Goal: Task Accomplishment & Management: Complete application form

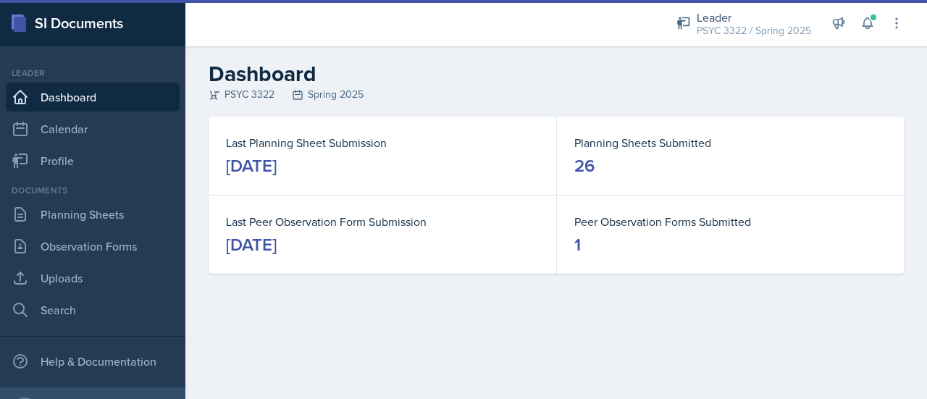
scroll to position [73, 0]
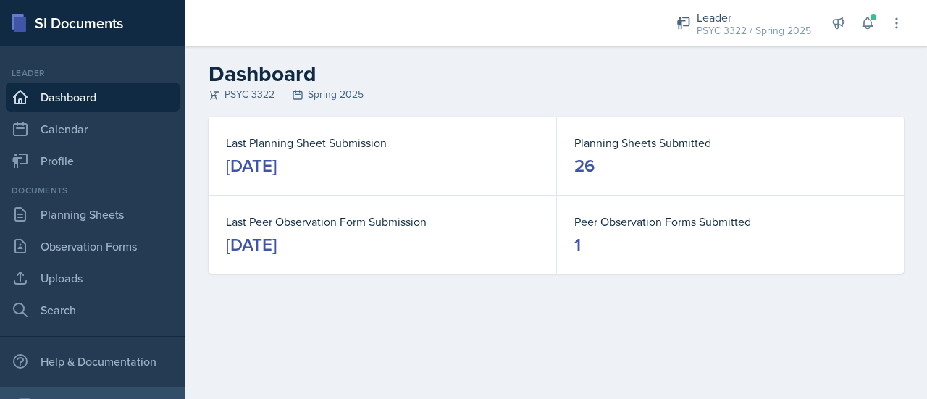
click at [130, 229] on div "Documents Planning Sheets Observation Forms Uploads Search" at bounding box center [93, 254] width 174 height 140
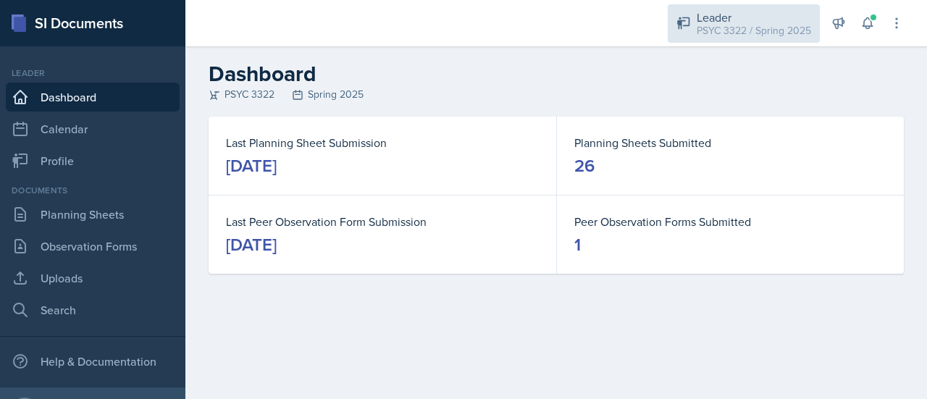
click at [764, 35] on div "PSYC 3322 / Spring 2025" at bounding box center [754, 30] width 114 height 15
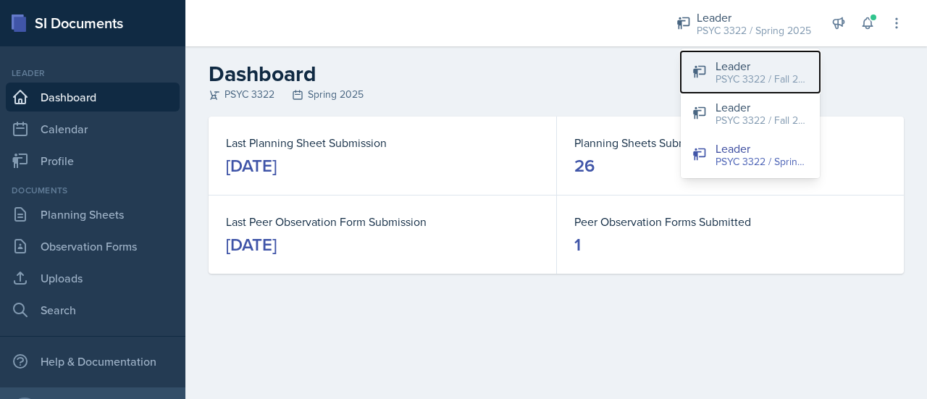
click at [734, 75] on div "PSYC 3322 / Fall 2025" at bounding box center [762, 79] width 93 height 15
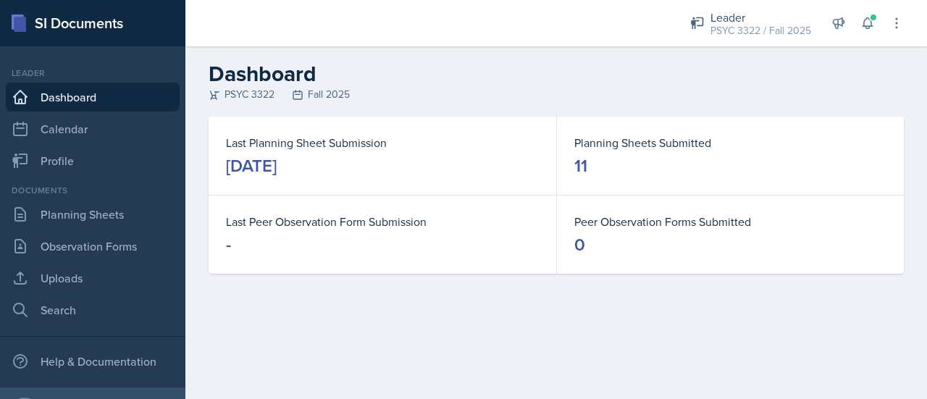
click at [335, 104] on header "Dashboard PSYC 3322 Fall 2025" at bounding box center [556, 81] width 742 height 70
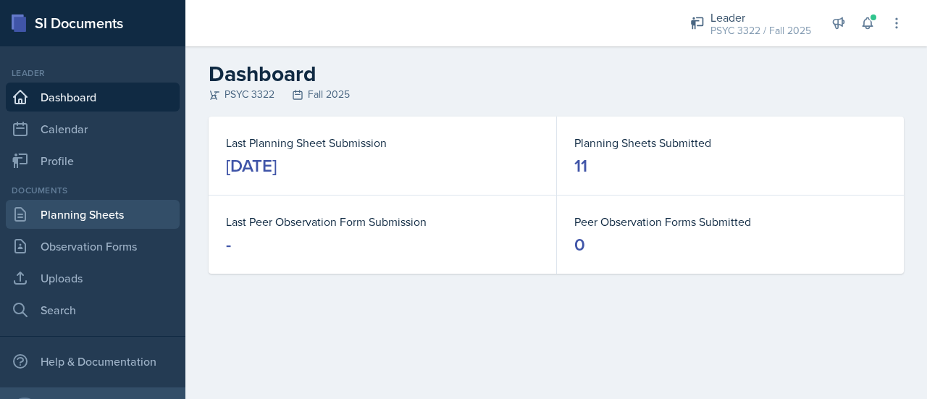
click at [114, 215] on link "Planning Sheets" at bounding box center [93, 214] width 174 height 29
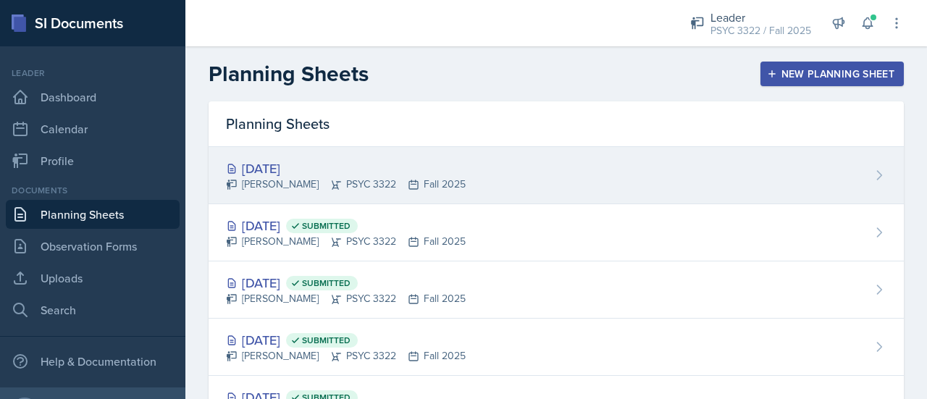
click at [290, 193] on div "Oct 2nd, 2025 Troy Broome PSYC 3322 Fall 2025" at bounding box center [556, 175] width 695 height 57
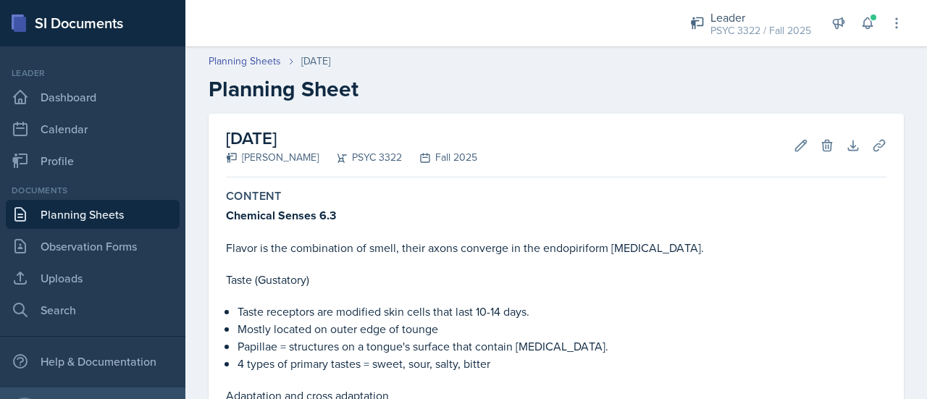
scroll to position [309, 0]
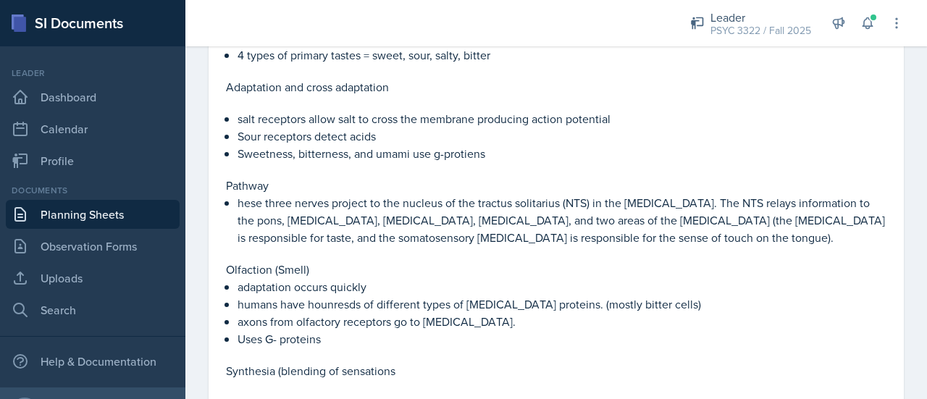
click at [88, 218] on link "Planning Sheets" at bounding box center [93, 214] width 174 height 29
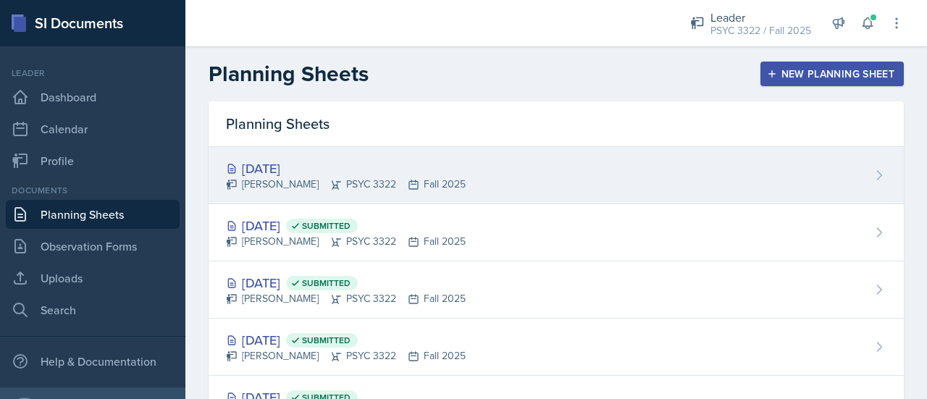
click at [312, 174] on div "[DATE]" at bounding box center [346, 169] width 240 height 20
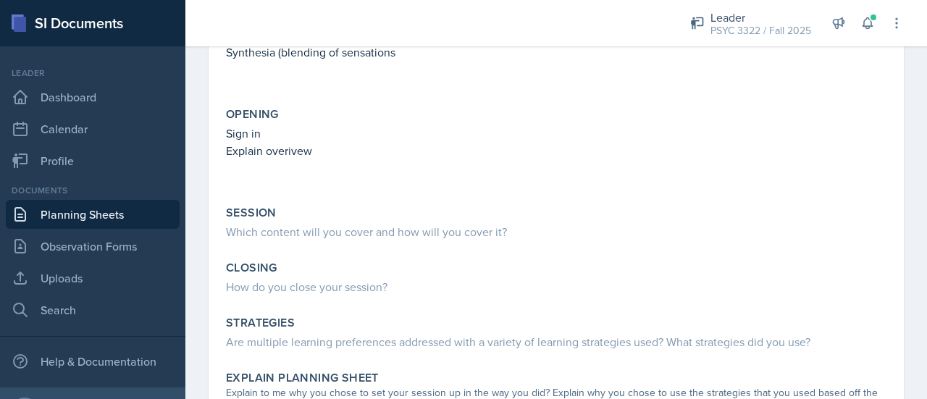
scroll to position [624, 0]
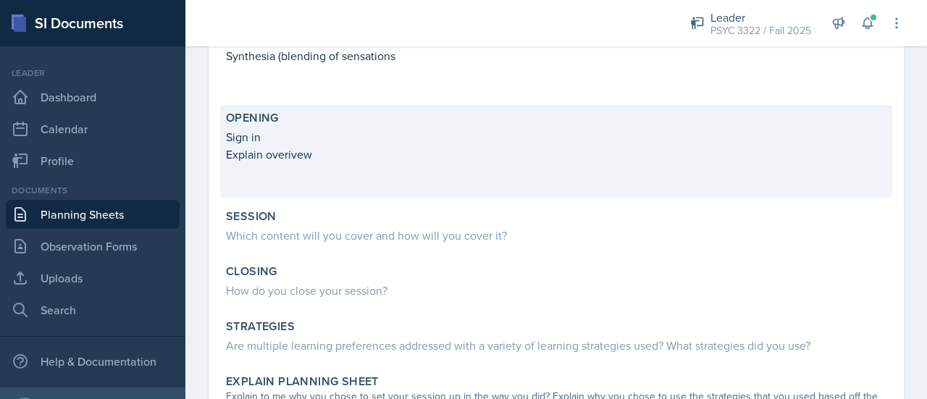
click at [340, 171] on p at bounding box center [556, 170] width 660 height 14
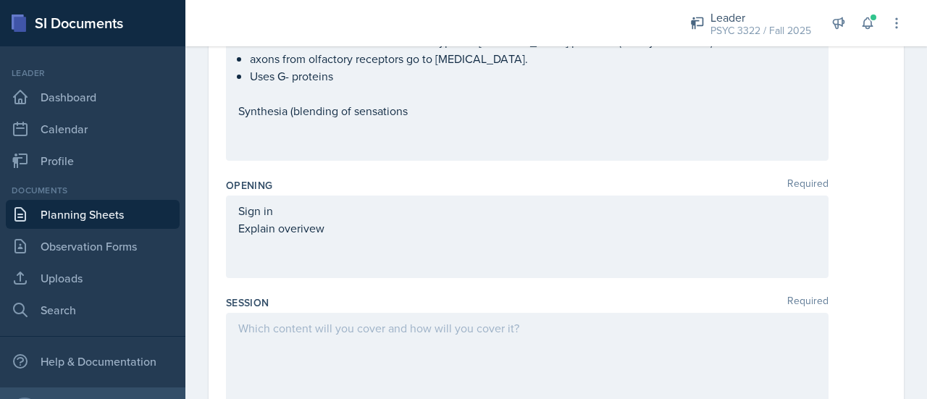
click at [300, 256] on div "Sign in Explain overivew" at bounding box center [527, 237] width 578 height 70
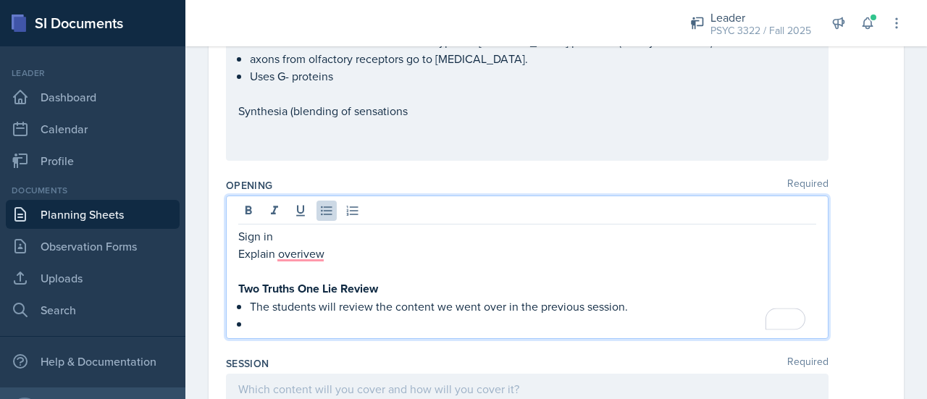
click at [404, 316] on p "To enrich screen reader interactions, please activate Accessibility in Grammarl…" at bounding box center [533, 323] width 566 height 17
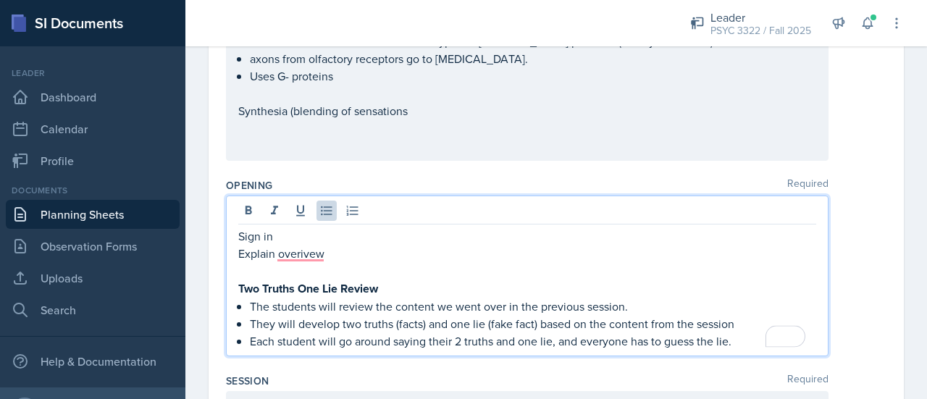
click at [749, 345] on p "Each student will go around saying their 2 truths and one lie, and everyone has…" at bounding box center [533, 340] width 566 height 17
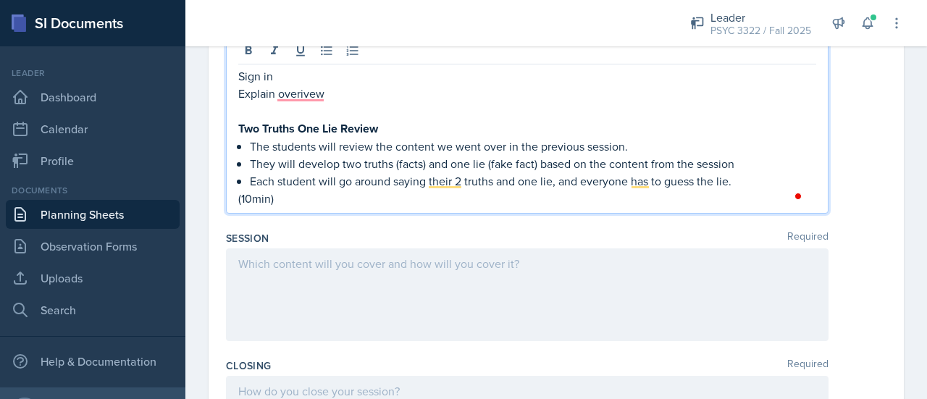
click at [537, 319] on div at bounding box center [527, 294] width 603 height 93
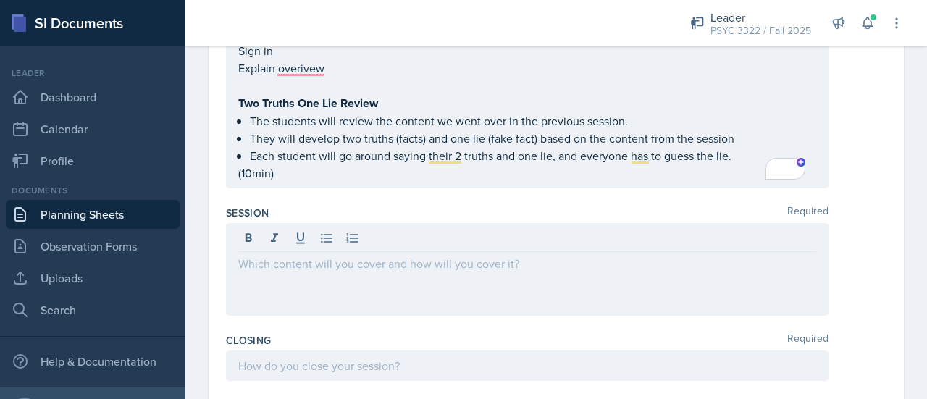
click at [537, 319] on div "Session Required" at bounding box center [556, 263] width 660 height 127
click at [333, 223] on div at bounding box center [527, 269] width 603 height 93
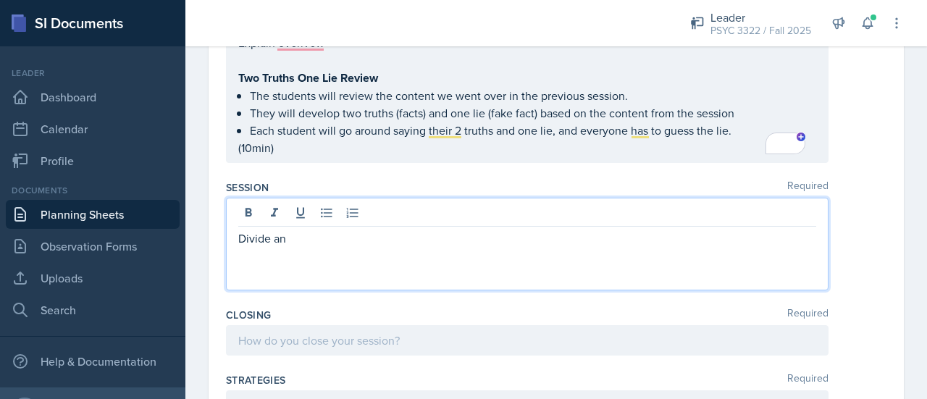
click at [253, 146] on p "(10min)" at bounding box center [527, 147] width 578 height 17
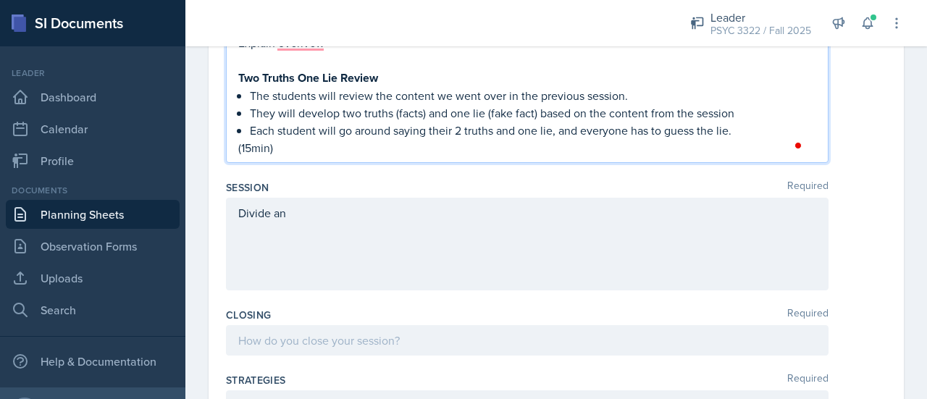
click at [341, 232] on div "Divide an" at bounding box center [527, 244] width 603 height 93
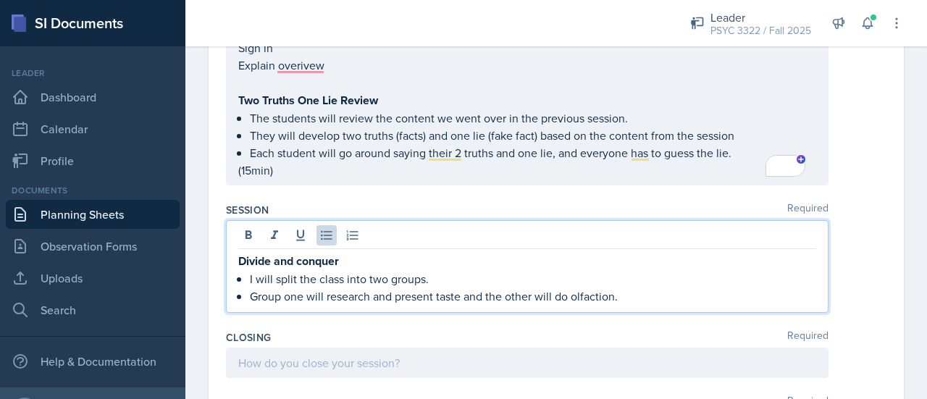
scroll to position [786, 0]
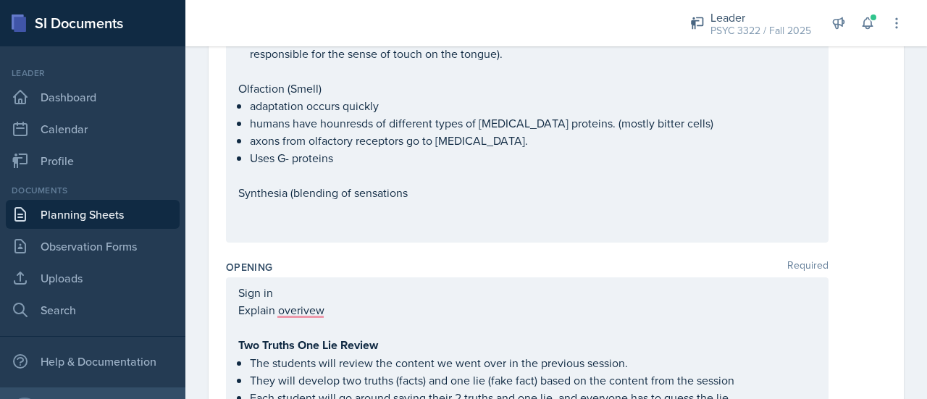
click at [423, 209] on p at bounding box center [527, 209] width 578 height 17
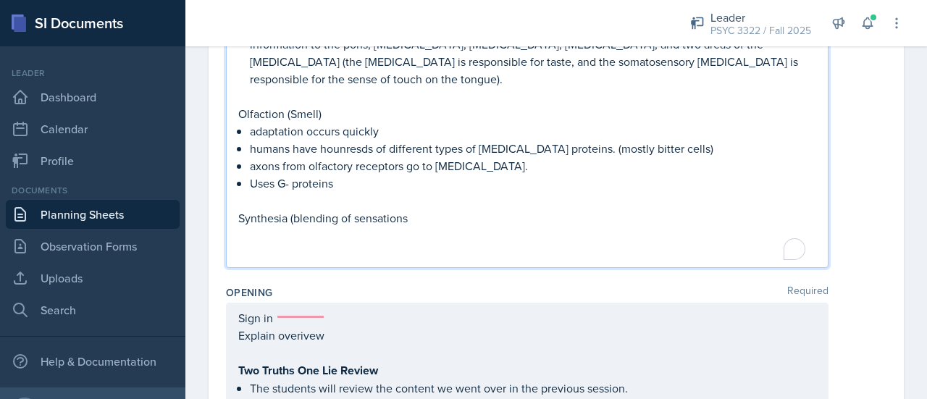
scroll to position [567, 0]
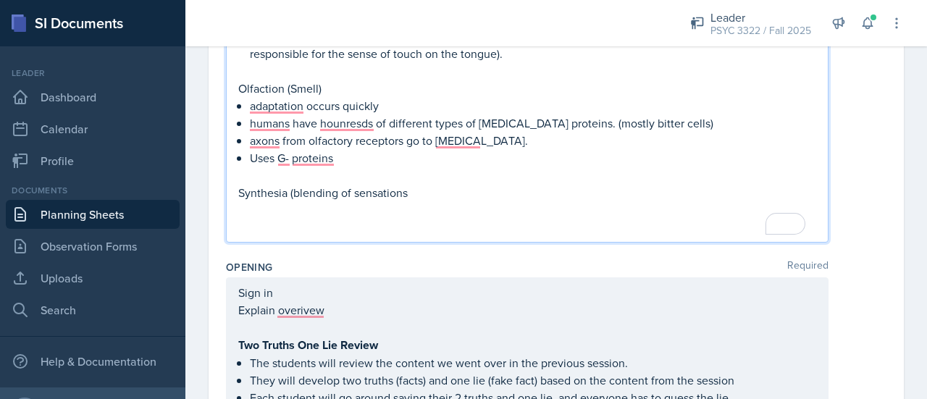
click at [416, 186] on p "Synthesia (blending of sensations" at bounding box center [527, 192] width 578 height 17
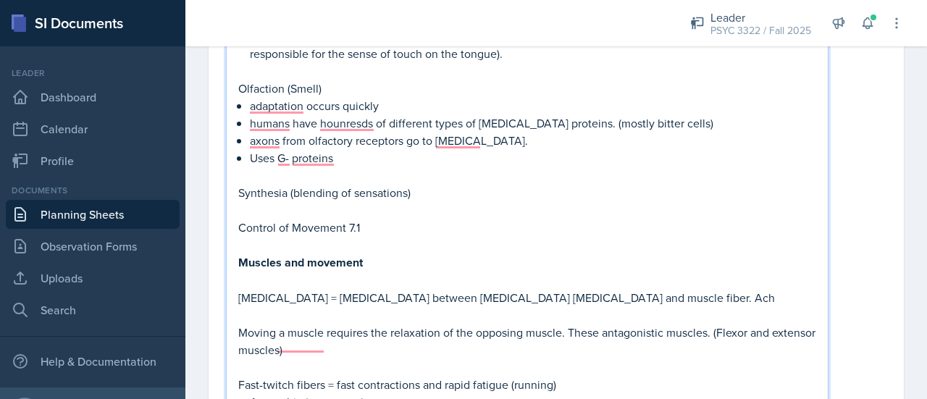
scroll to position [1049, 0]
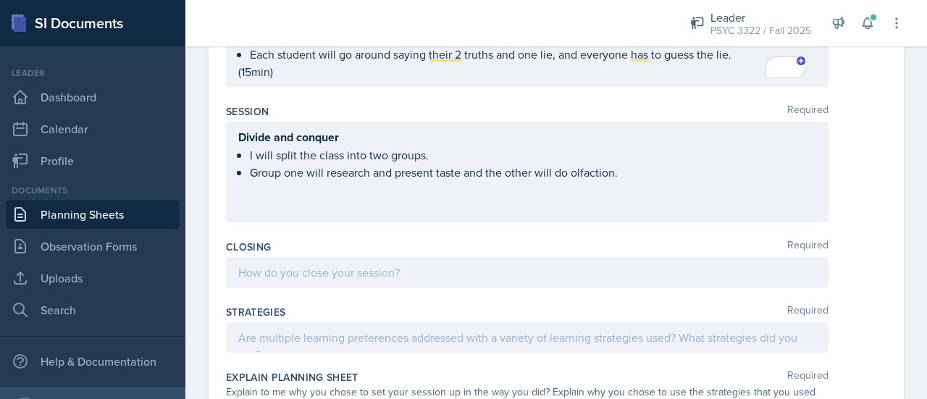
click at [409, 152] on p "I will split the class into two groups." at bounding box center [533, 154] width 566 height 17
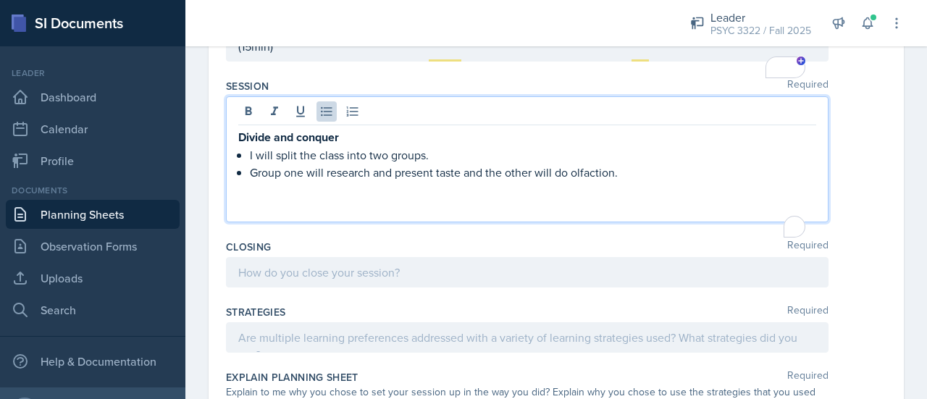
scroll to position [1589, 0]
click at [657, 165] on p "Group one will research and present taste and the other will do olfaction." at bounding box center [533, 172] width 566 height 17
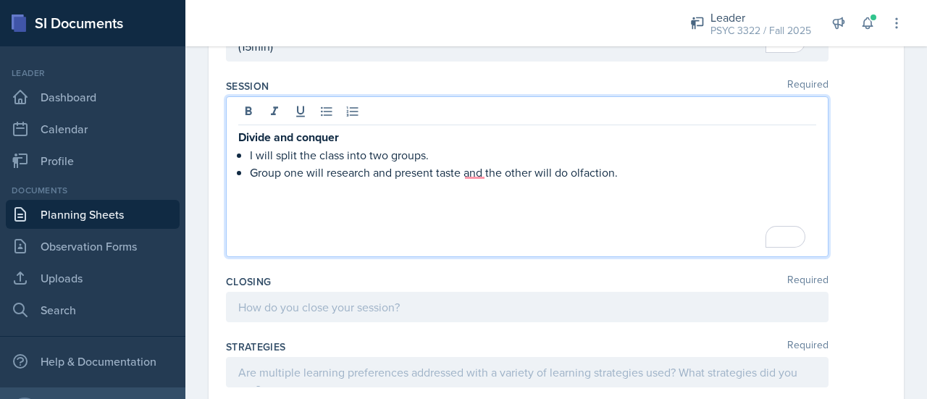
click at [559, 209] on p "To enrich screen reader interactions, please activate Accessibility in Grammarl…" at bounding box center [527, 206] width 578 height 17
click at [690, 172] on p "Group one will research and present taste and the other will do olfaction." at bounding box center [533, 172] width 566 height 17
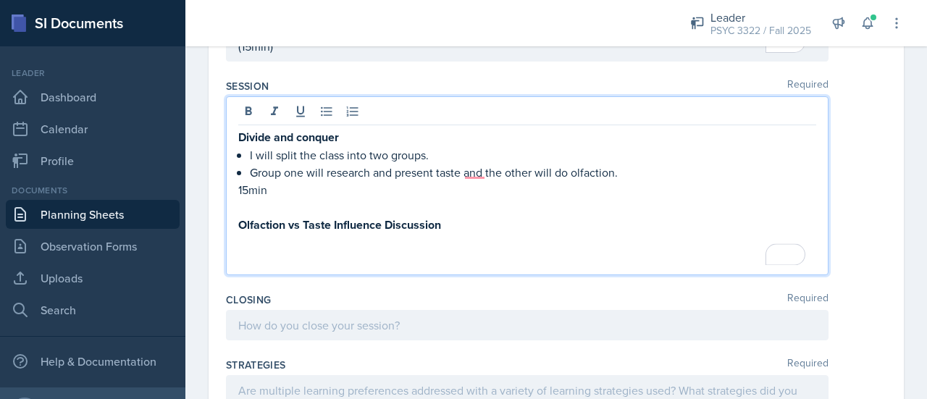
click at [603, 227] on p "Olfaction vs Taste Influence Discussion" at bounding box center [527, 225] width 578 height 18
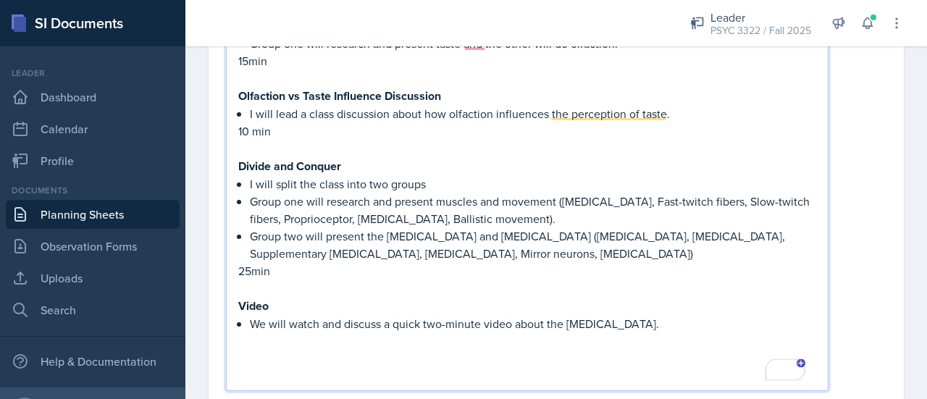
scroll to position [1751, 0]
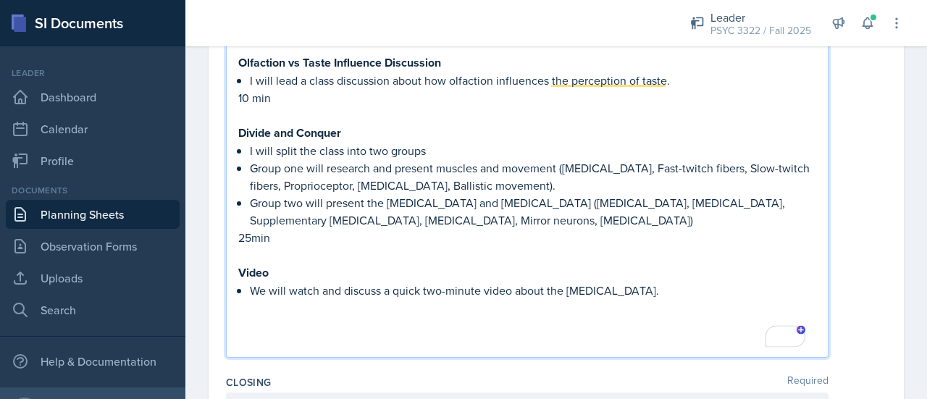
click at [703, 292] on p "We will watch and discuss a quick two-minute video about the [MEDICAL_DATA]." at bounding box center [533, 290] width 566 height 17
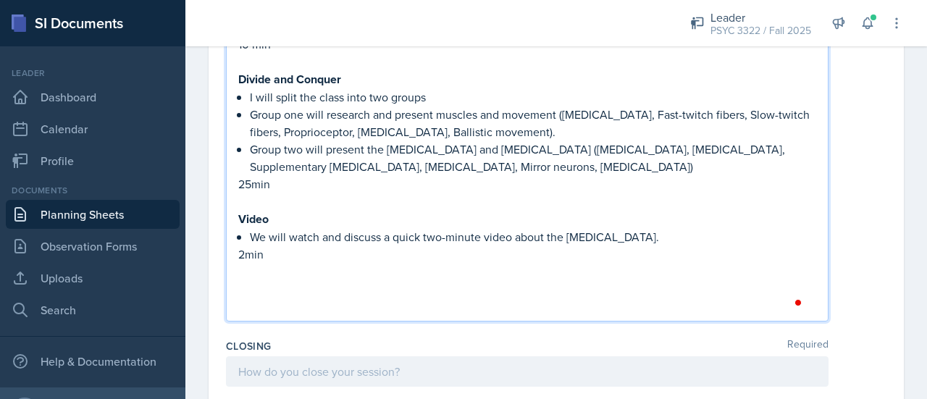
scroll to position [1806, 0]
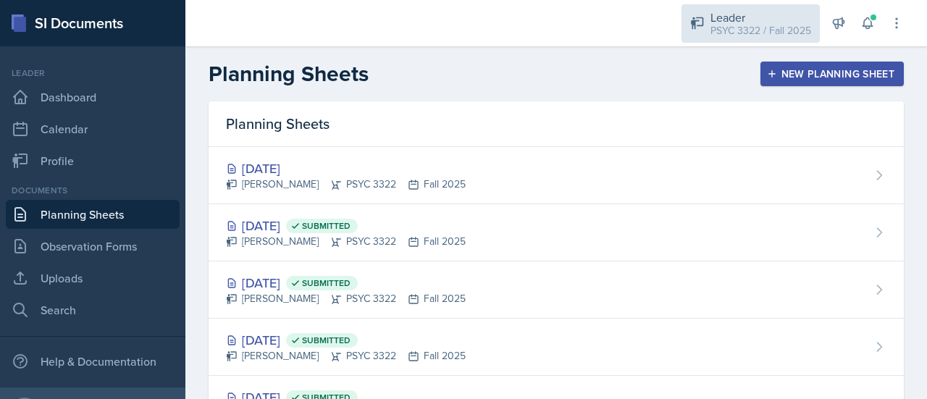
scroll to position [73, 0]
click at [719, 21] on div "Leader" at bounding box center [760, 17] width 101 height 17
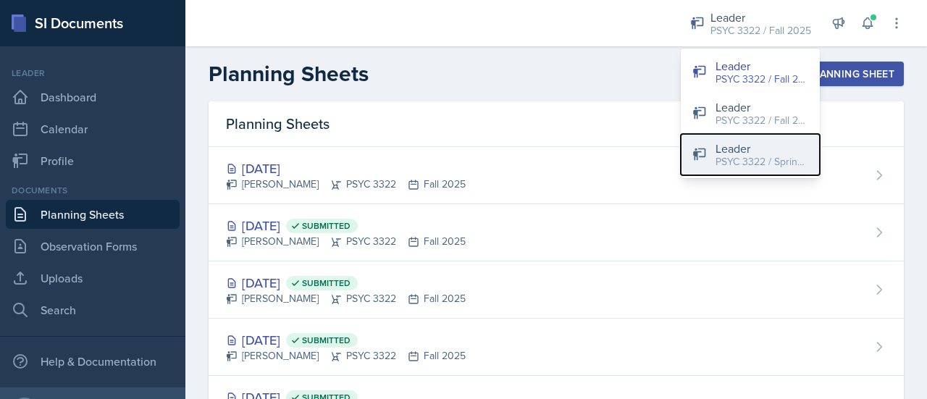
click at [726, 155] on div "PSYC 3322 / Spring 2025" at bounding box center [762, 161] width 93 height 15
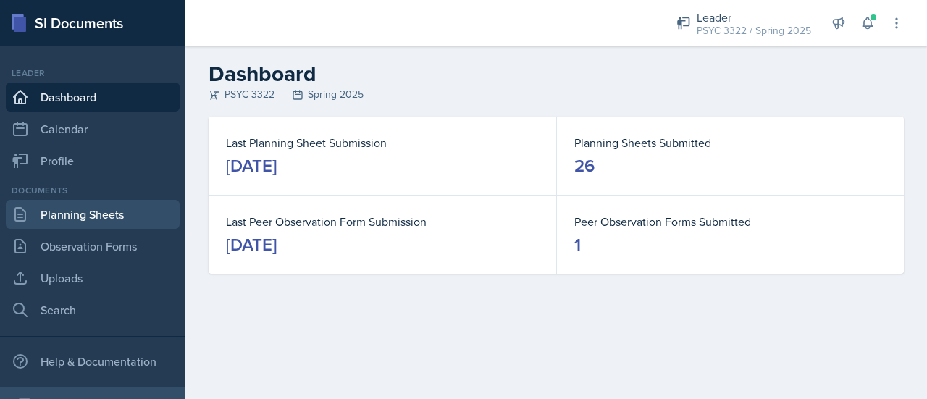
click at [81, 218] on link "Planning Sheets" at bounding box center [93, 214] width 174 height 29
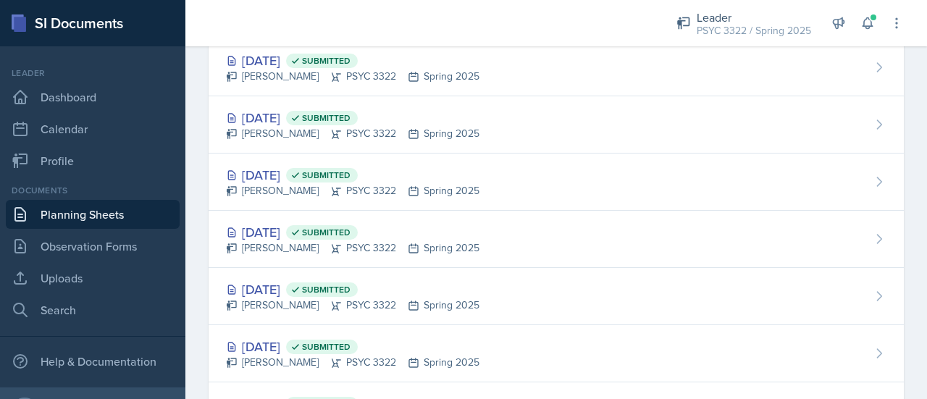
scroll to position [738, 0]
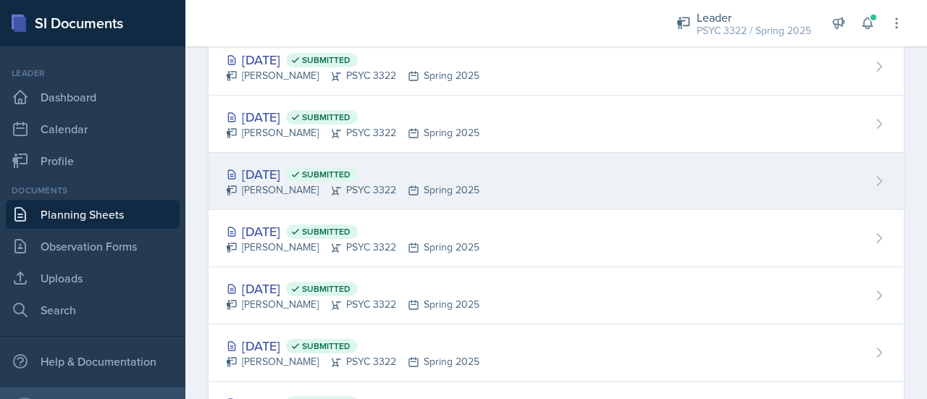
click at [252, 164] on div "Mar 5th, 2025 Submitted" at bounding box center [352, 174] width 253 height 20
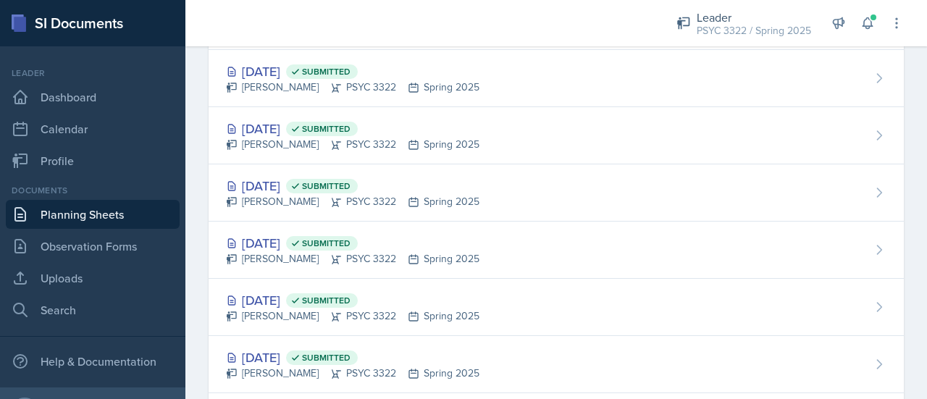
scroll to position [832, 0]
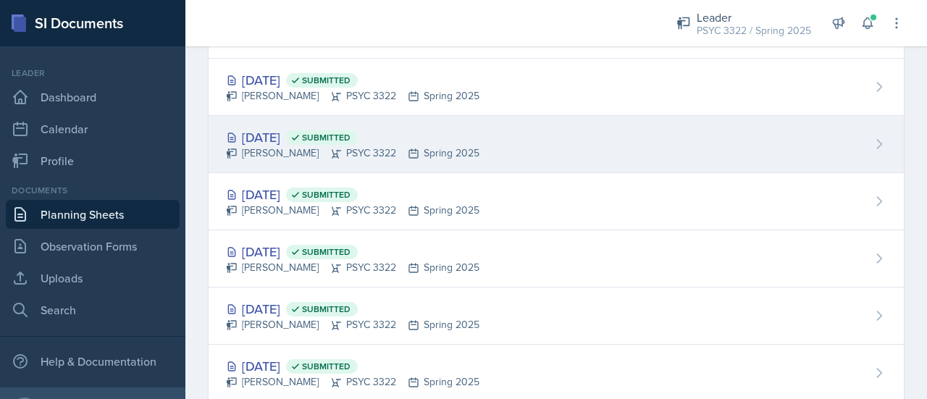
click at [290, 134] on div "Mar 3rd, 2025 Submitted" at bounding box center [352, 137] width 253 height 20
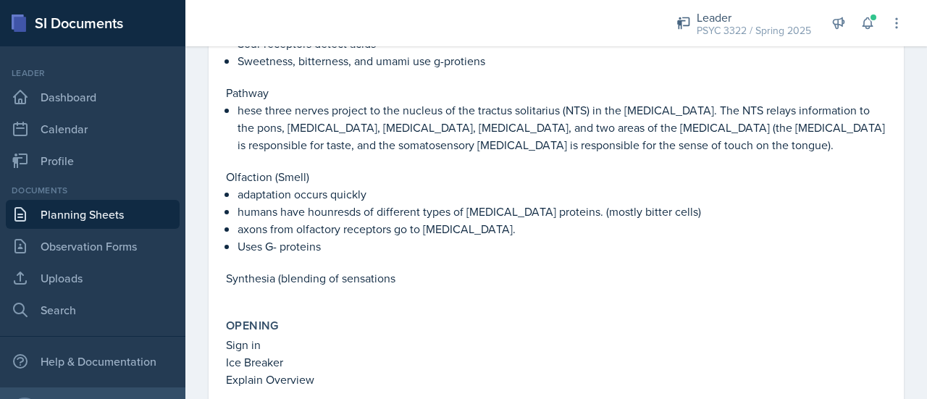
scroll to position [1419, 0]
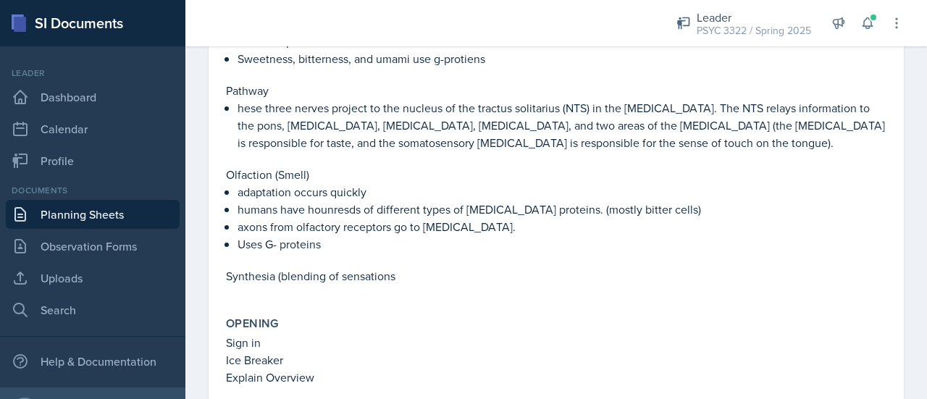
click at [395, 183] on p "adaptation occurs quickly" at bounding box center [562, 191] width 649 height 17
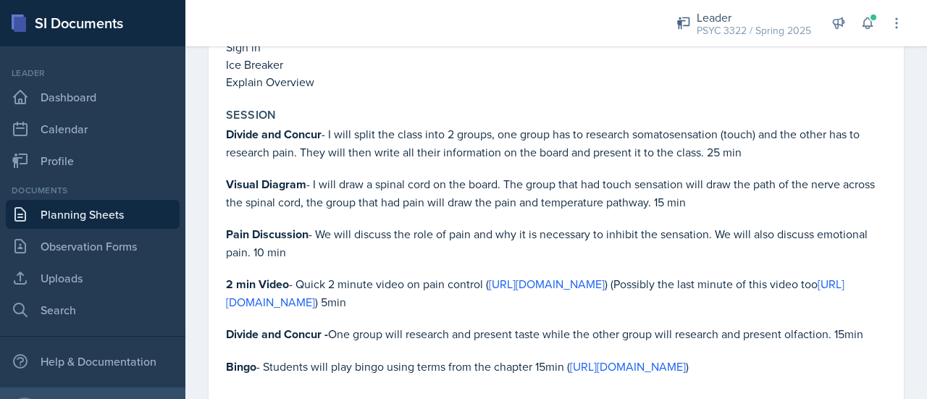
scroll to position [1758, 0]
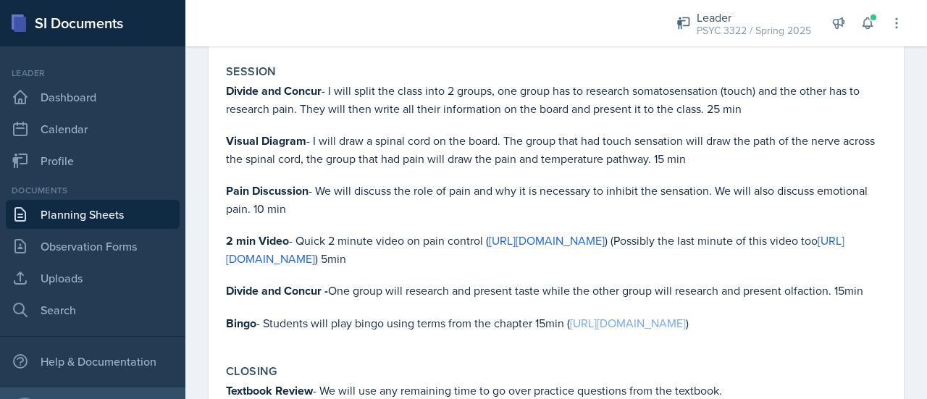
click at [570, 315] on link "[URL][DOMAIN_NAME]" at bounding box center [628, 323] width 116 height 16
drag, startPoint x: 681, startPoint y: 266, endPoint x: 230, endPoint y: 268, distance: 451.2
type textarea "https://drive.google.com/file/d/1lEgCK2EL4sr20iPSctPTVDRAjock5UqU/view?usp=shar…"
click at [230, 314] on p "Bingo - Students will play bingo using terms from the chapter 15min ( https://d…" at bounding box center [556, 323] width 660 height 18
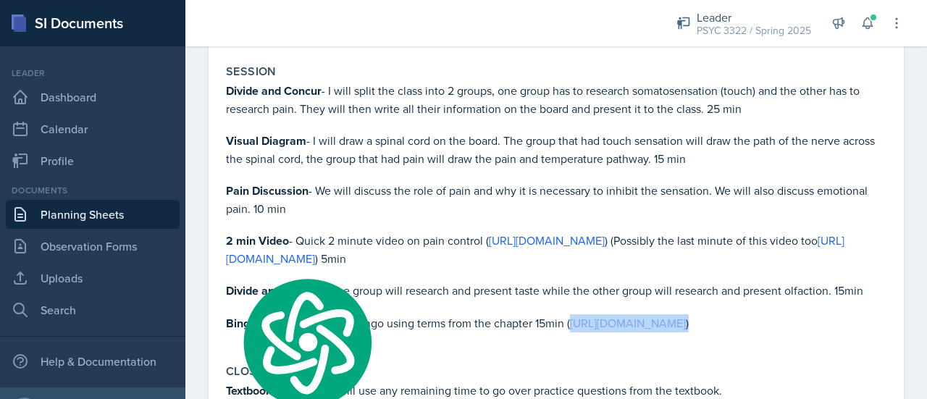
copy p "https://drive.google.com/file/d/1lEgCK2EL4sr20iPSctPTVDRAjock5UqU/view?usp=shar…"
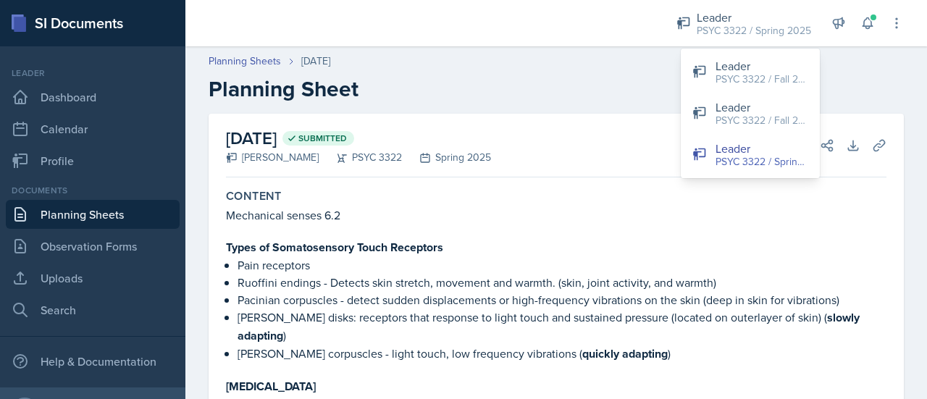
scroll to position [73, 0]
click at [116, 206] on link "Planning Sheets" at bounding box center [93, 214] width 174 height 29
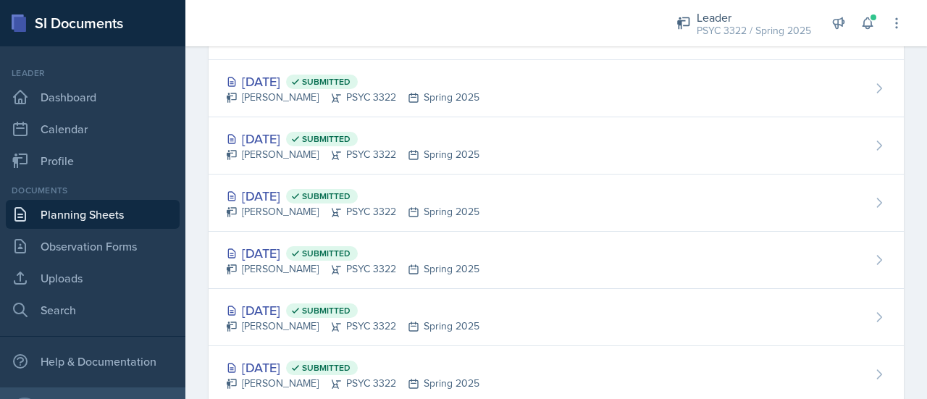
scroll to position [1134, 0]
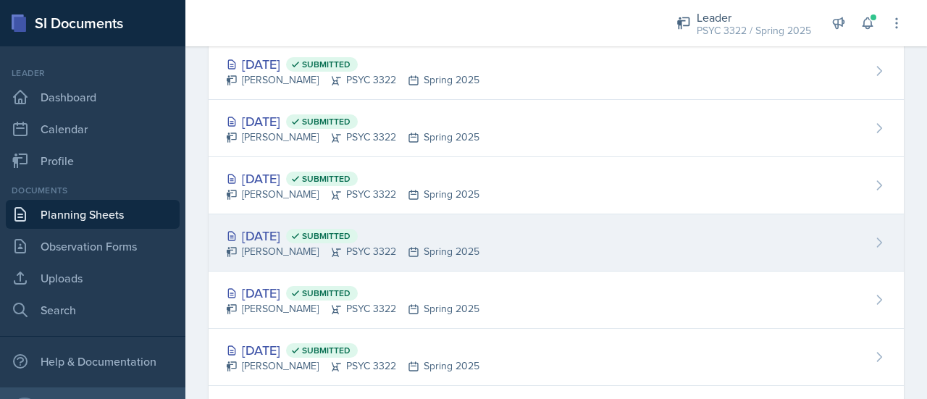
click at [271, 237] on div "Feb 5th, 2025 Submitted" at bounding box center [352, 236] width 253 height 20
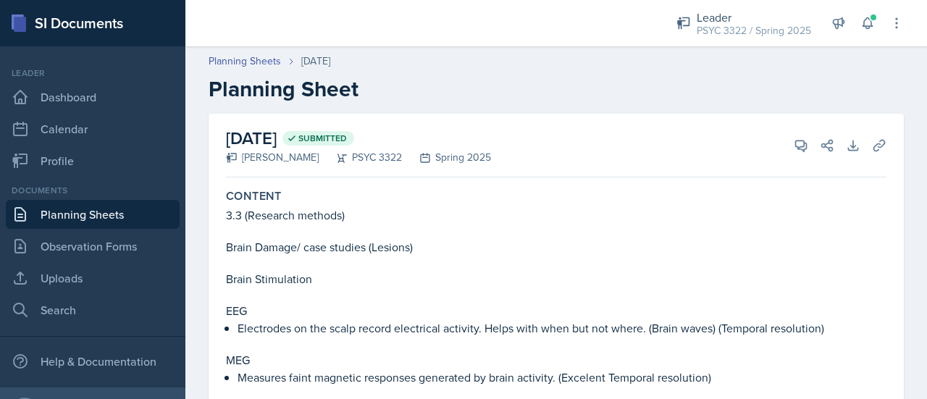
click at [109, 207] on link "Planning Sheets" at bounding box center [93, 214] width 174 height 29
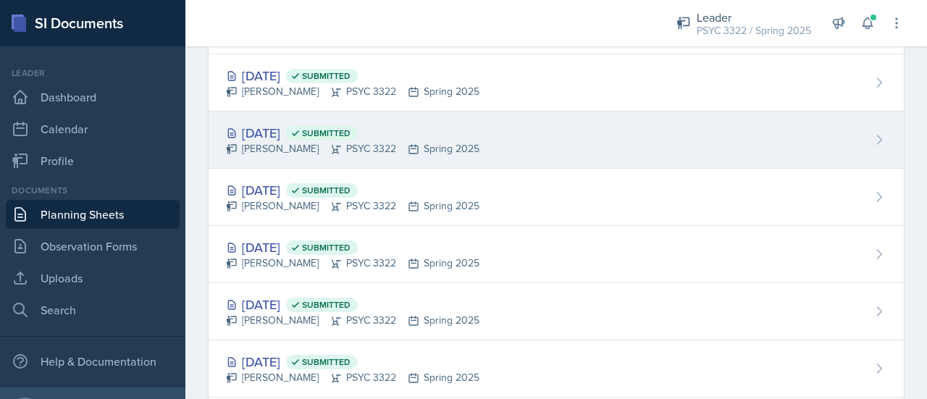
scroll to position [610, 0]
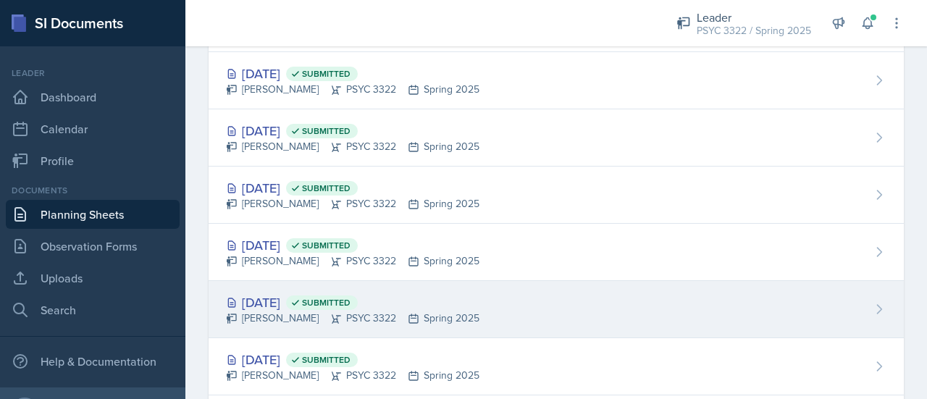
click at [285, 300] on div "Mar 5th, 2025 Submitted" at bounding box center [352, 303] width 253 height 20
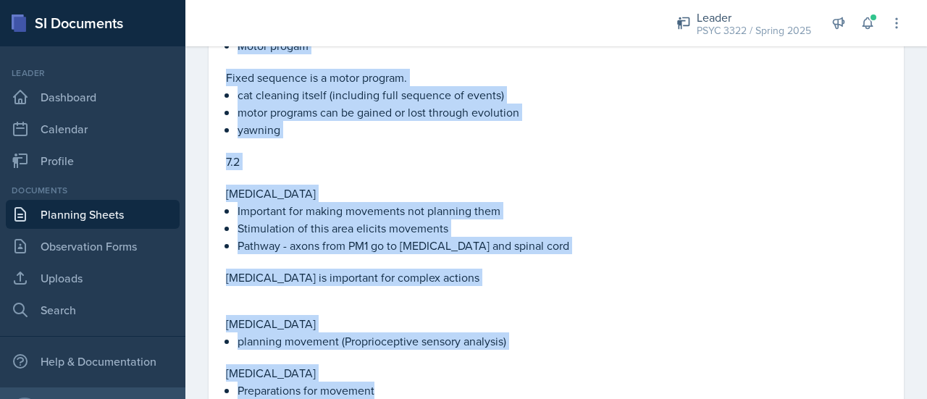
scroll to position [703, 0]
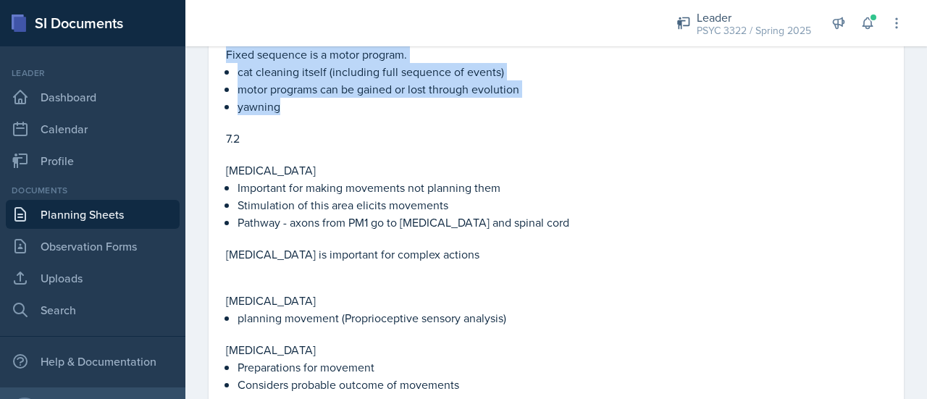
drag, startPoint x: 225, startPoint y: 159, endPoint x: 298, endPoint y: 114, distance: 86.1
type textarea "Control of Movement 7.1 Muscles and movement Neuromuscular junction = synapse b…"
click at [298, 114] on div "Content Control of Movement 7.1 Muscles and movement Neuromuscular junction = s…" at bounding box center [556, 187] width 672 height 1414
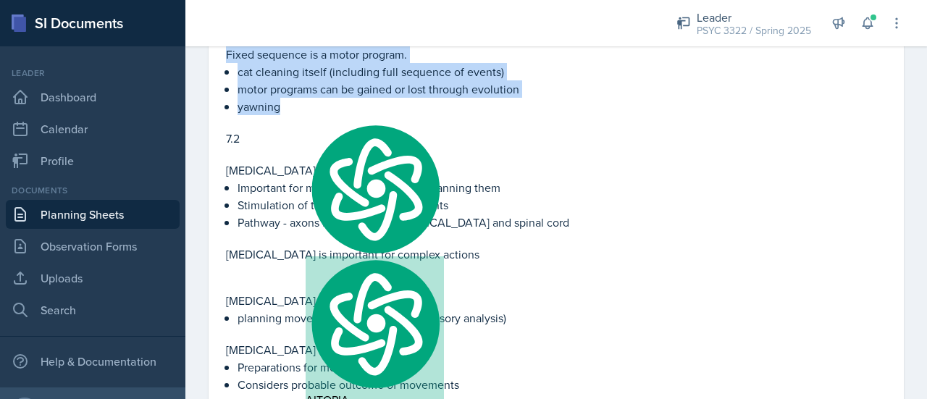
copy div "Control of Movement 7.1 Muscles and movement Neuromuscular junction = synapse b…"
click at [568, 92] on p "motor programs can be gained or lost through evolution" at bounding box center [562, 88] width 649 height 17
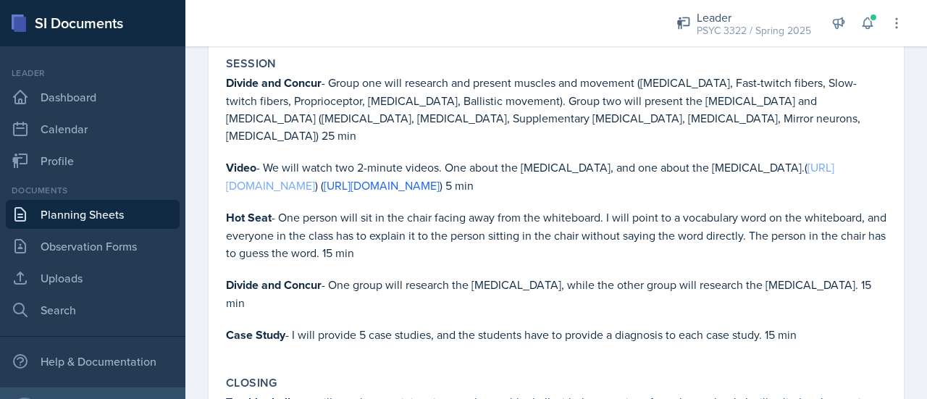
scroll to position [1640, 0]
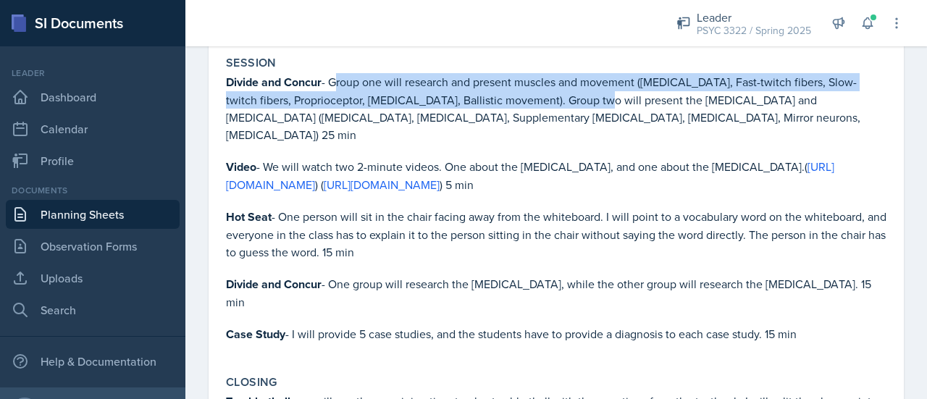
drag, startPoint x: 333, startPoint y: 80, endPoint x: 569, endPoint y: 102, distance: 237.1
click at [569, 102] on p "Divide and Concur - Group one will research and present muscles and movement (N…" at bounding box center [556, 108] width 660 height 70
copy p "Group one will research and present muscles and movement ([MEDICAL_DATA], Fast-…"
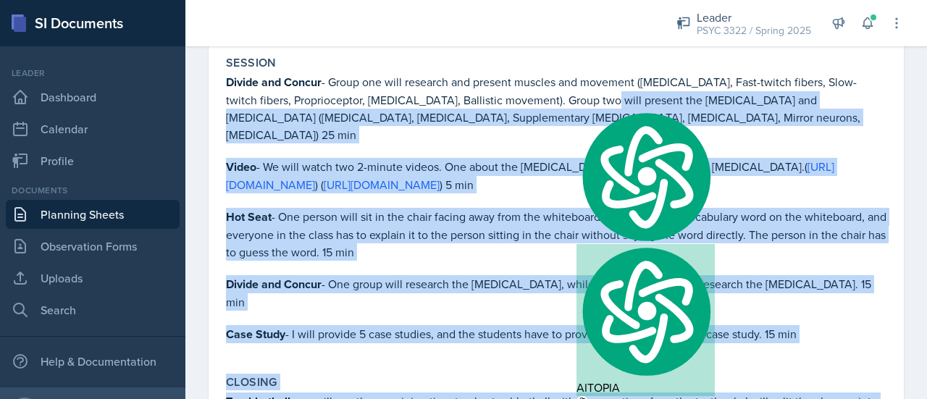
drag, startPoint x: 573, startPoint y: 96, endPoint x: 726, endPoint y: 116, distance: 154.8
click at [510, 149] on p at bounding box center [556, 150] width 660 height 14
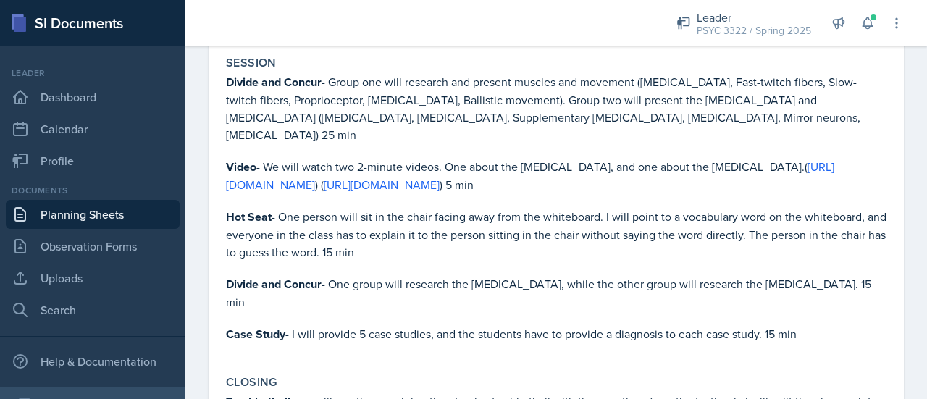
drag, startPoint x: 572, startPoint y: 102, endPoint x: 523, endPoint y: 134, distance: 58.7
click at [523, 134] on p "Divide and Concur - Group one will research and present muscles and movement (N…" at bounding box center [556, 108] width 660 height 70
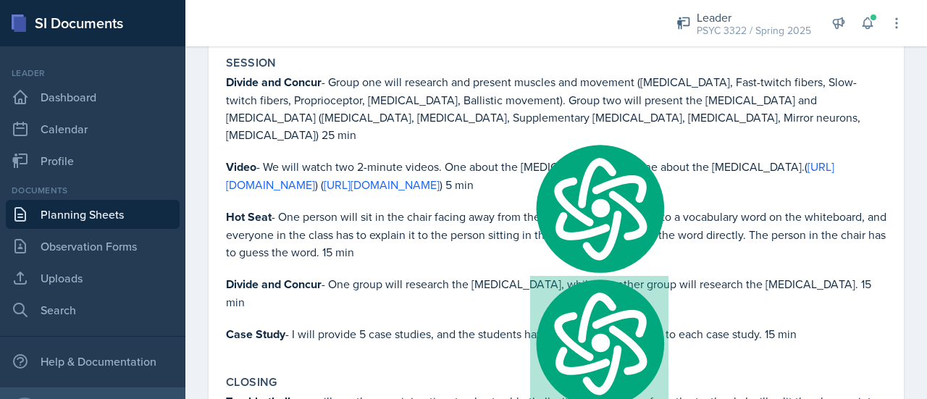
copy p "Group two will present the primary motor cortex and cerebral cortex (Primary mo…"
click at [406, 124] on p "Divide and Concur - Group one will research and present muscles and movement (N…" at bounding box center [556, 108] width 660 height 70
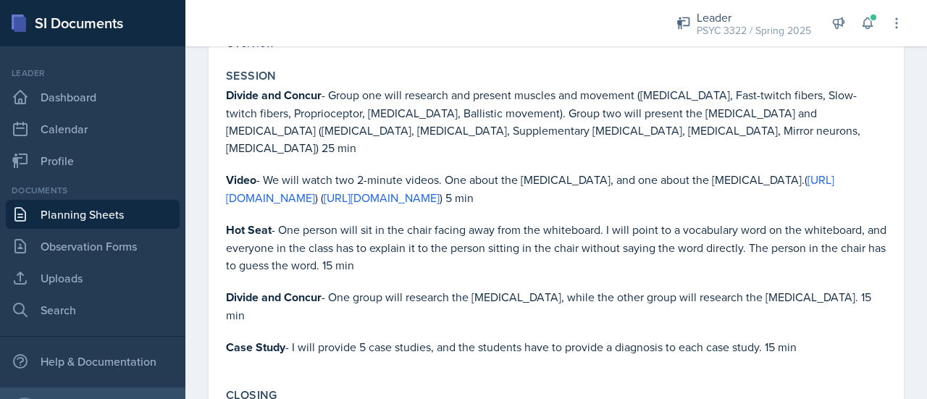
scroll to position [1628, 0]
click at [393, 191] on link "https://www.youtube.com/watch?v=E6SuVmeqs2o" at bounding box center [530, 188] width 608 height 34
drag, startPoint x: 484, startPoint y: 196, endPoint x: 476, endPoint y: 198, distance: 8.3
click at [465, 199] on p "Video - We will watch two 2-minute videos. One about the neuromuscular junction…" at bounding box center [556, 187] width 660 height 35
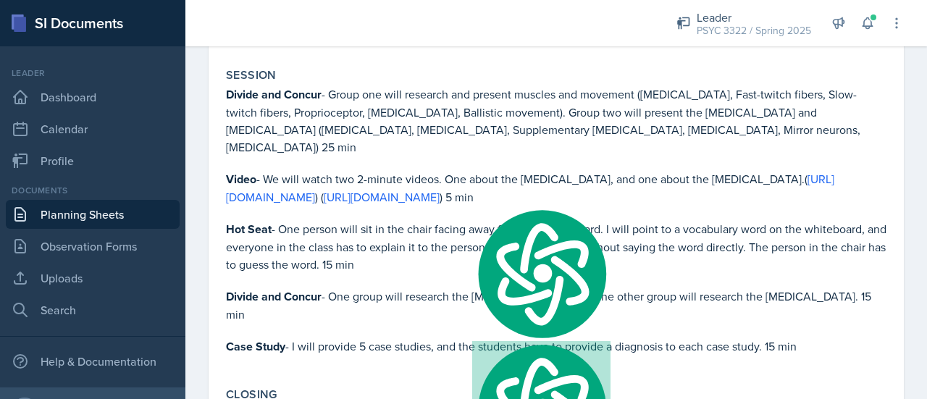
click at [479, 171] on p "Video - We will watch two 2-minute videos. One about the neuromuscular junction…" at bounding box center [556, 187] width 660 height 35
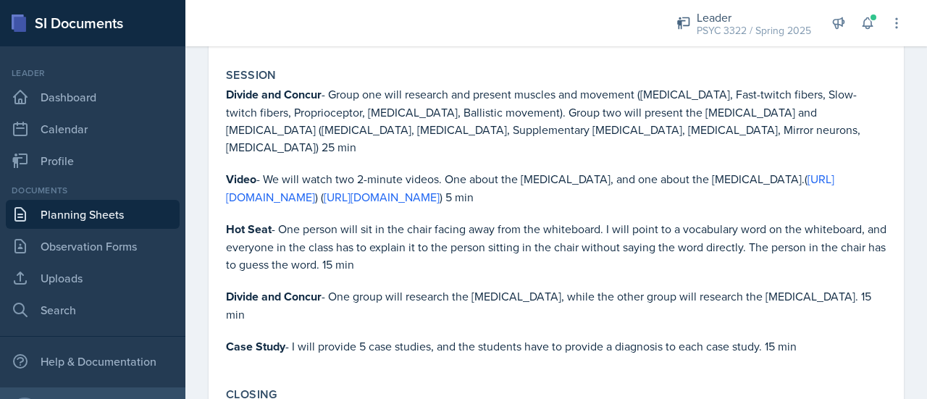
drag, startPoint x: 482, startPoint y: 196, endPoint x: 227, endPoint y: 198, distance: 254.2
click at [227, 198] on p "Video - We will watch two 2-minute videos. One about the neuromuscular junction…" at bounding box center [556, 187] width 660 height 35
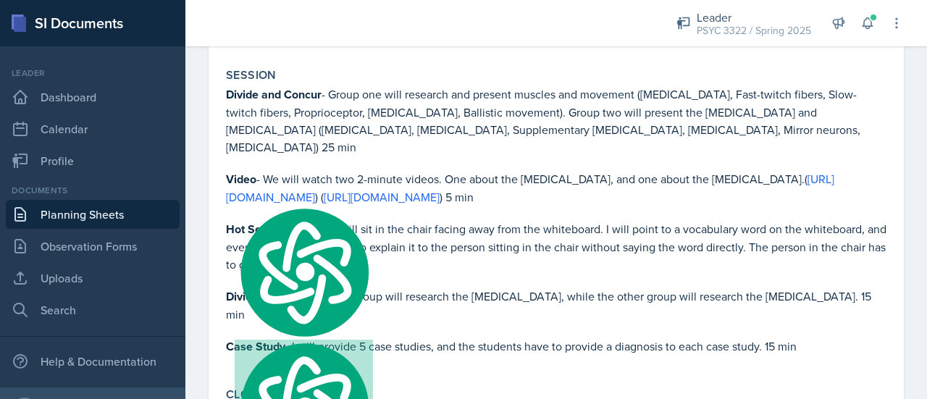
copy link "https://www.youtube.com/watch?v=E6SuVmeqs2o"
click at [293, 105] on p "Divide and Concur - Group one will research and present muscles and movement (N…" at bounding box center [556, 120] width 660 height 70
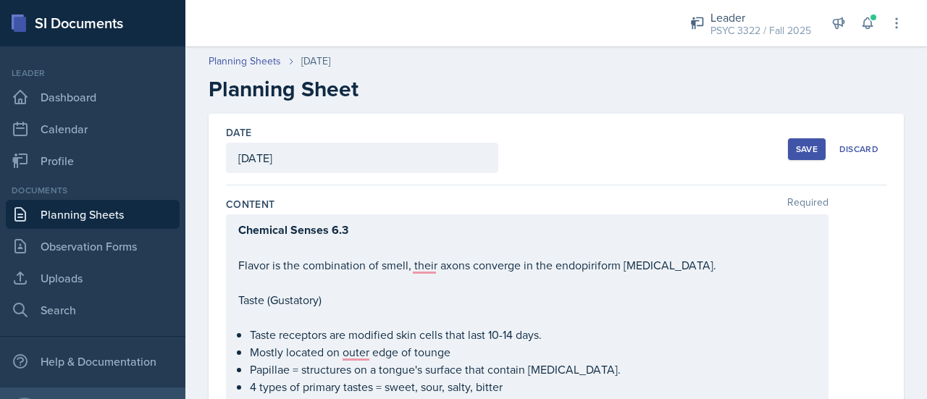
scroll to position [73, 0]
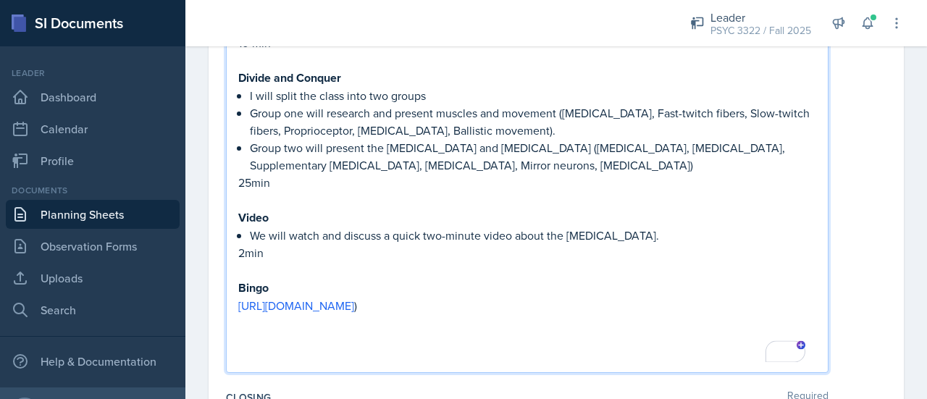
click at [236, 300] on div "Divide and conquer I will split the class into two groups. Group one will resea…" at bounding box center [527, 126] width 603 height 494
click at [235, 301] on div "Divide and conquer I will split the class into two groups. Group one will resea…" at bounding box center [527, 126] width 603 height 494
click at [276, 279] on p "Bingo" at bounding box center [527, 288] width 578 height 18
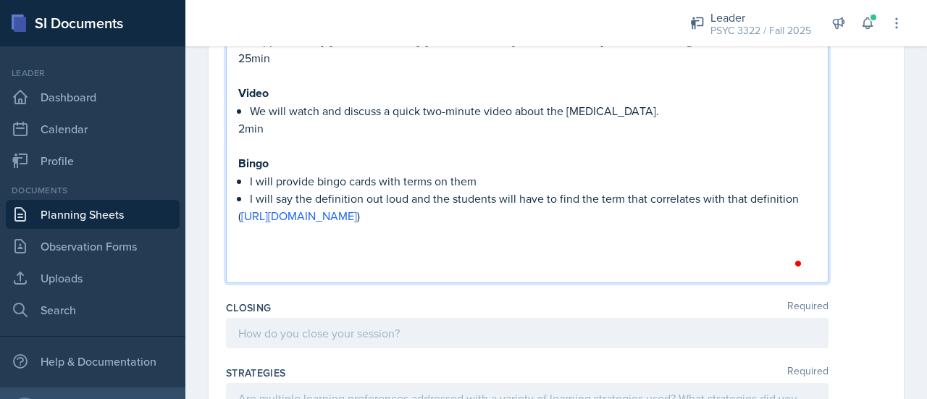
scroll to position [1934, 0]
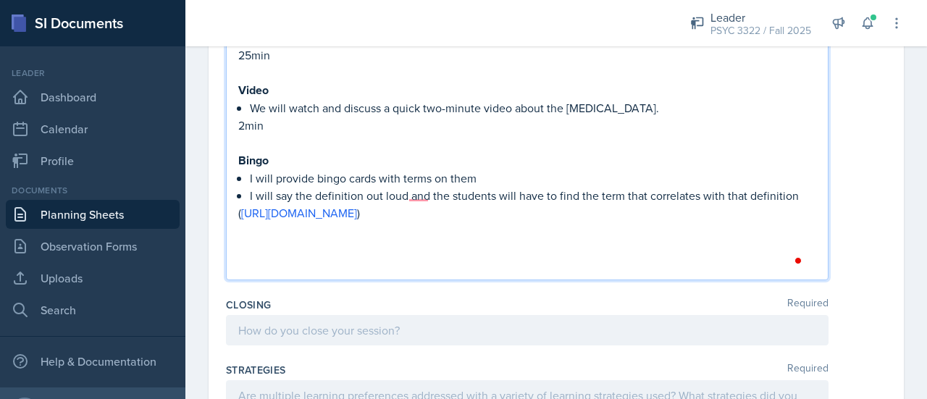
click at [358, 256] on p "To enrich screen reader interactions, please activate Accessibility in Grammarl…" at bounding box center [527, 264] width 578 height 17
click at [358, 268] on p "To enrich screen reader interactions, please activate Accessibility in Grammarl…" at bounding box center [527, 264] width 578 height 17
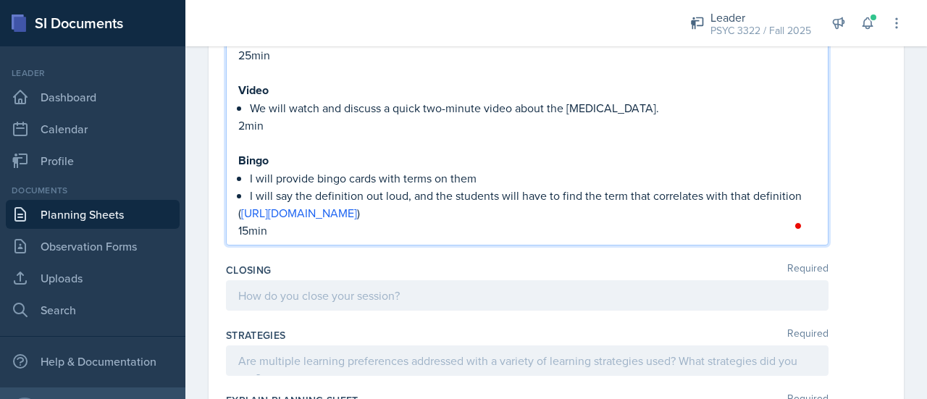
click at [336, 285] on div at bounding box center [527, 295] width 603 height 30
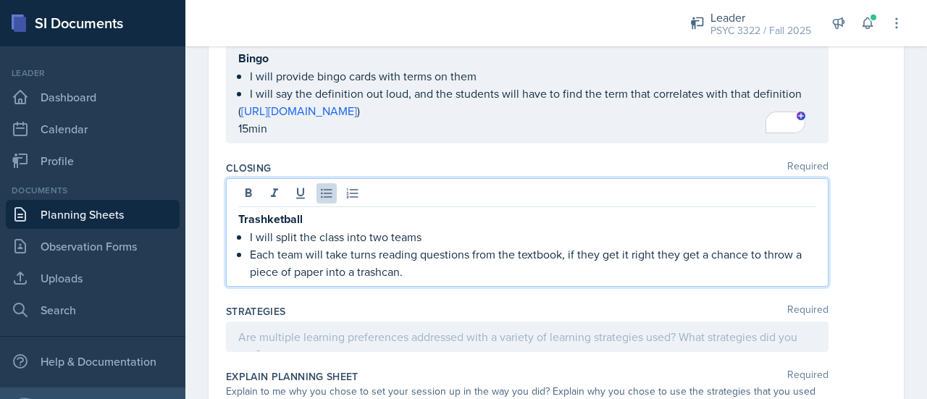
scroll to position [2012, 0]
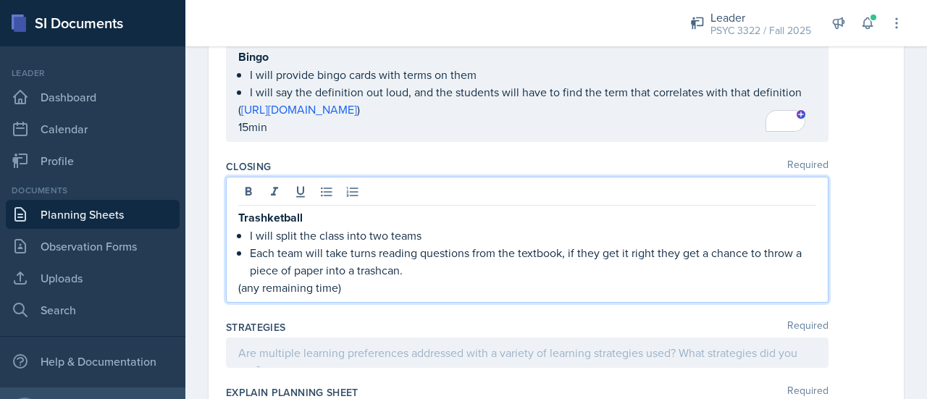
click at [0, 0] on span "Replace with" at bounding box center [0, 0] width 0 height 0
type textarea "textbook,"
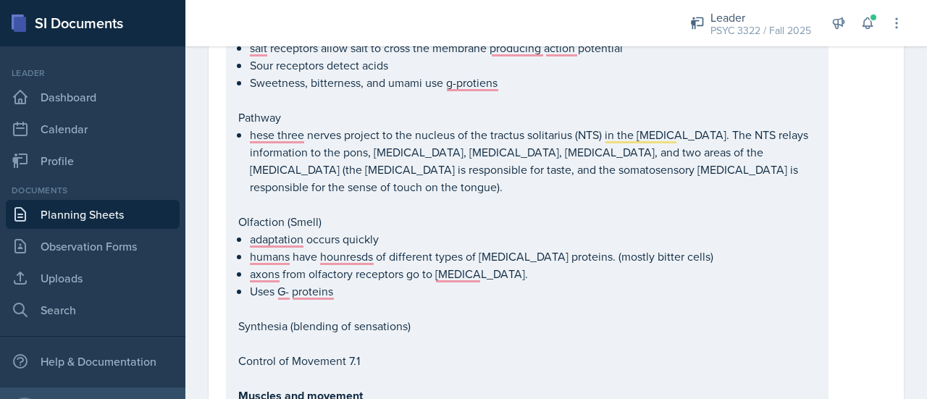
scroll to position [64, 0]
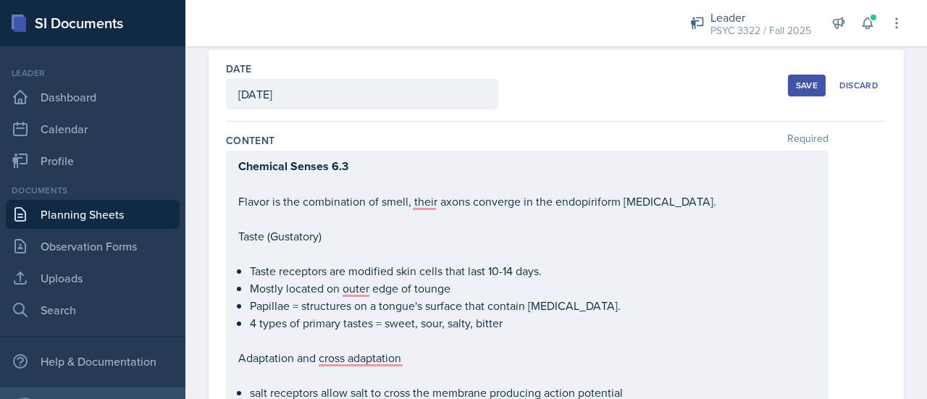
click at [789, 93] on button "Save" at bounding box center [807, 86] width 38 height 22
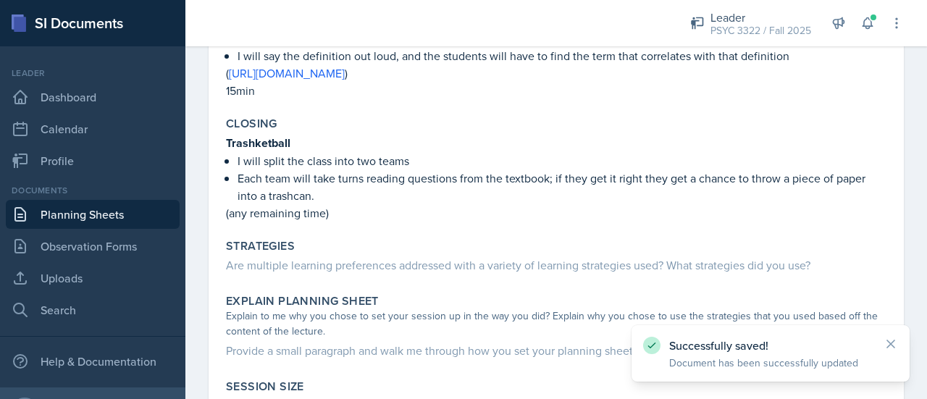
scroll to position [1905, 0]
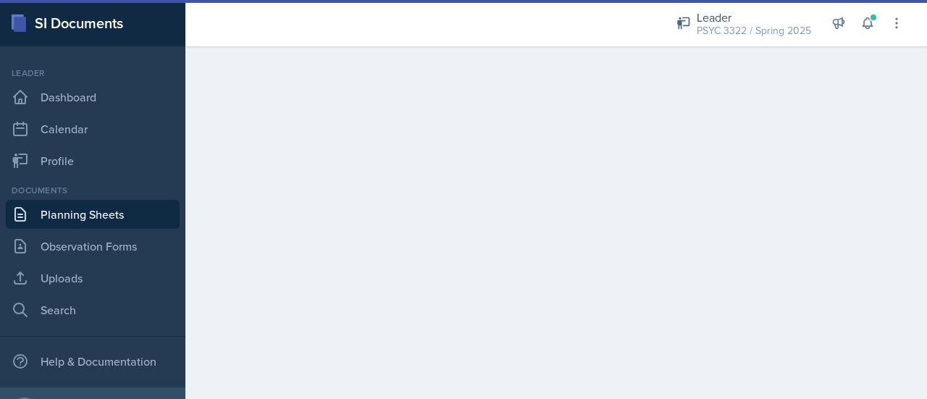
scroll to position [73, 0]
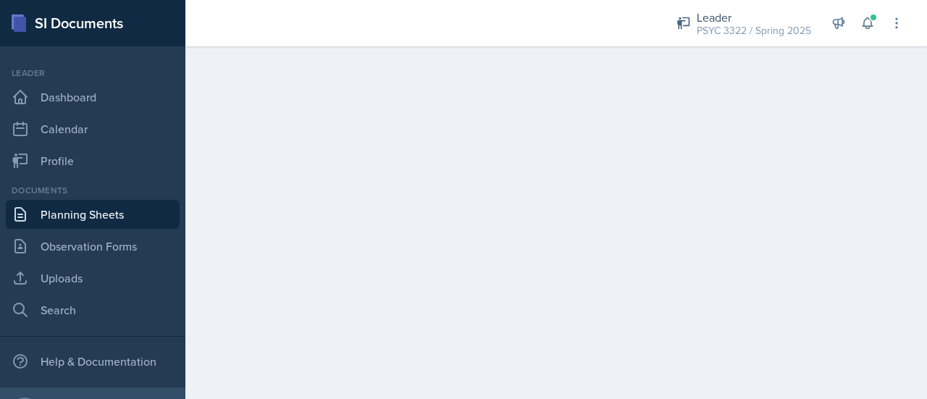
click at [91, 211] on link "Planning Sheets" at bounding box center [93, 214] width 174 height 29
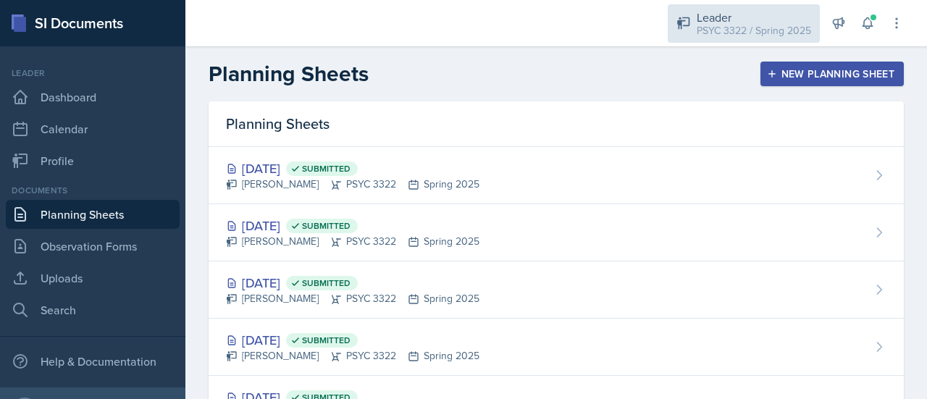
click at [721, 32] on div "PSYC 3322 / Spring 2025" at bounding box center [754, 30] width 114 height 15
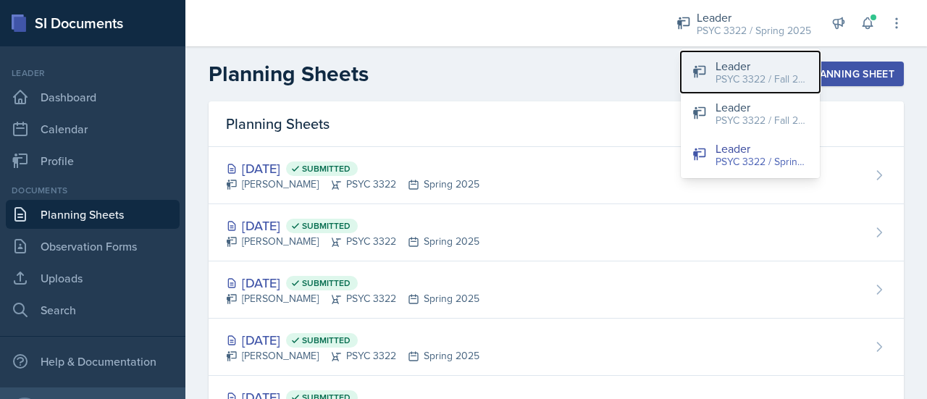
click at [713, 66] on button "Leader PSYC 3322 / Fall 2025" at bounding box center [750, 71] width 139 height 41
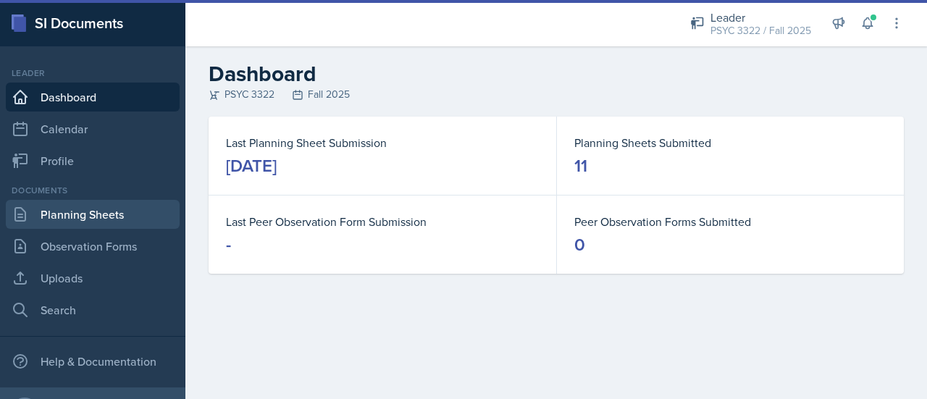
click at [38, 218] on link "Planning Sheets" at bounding box center [93, 214] width 174 height 29
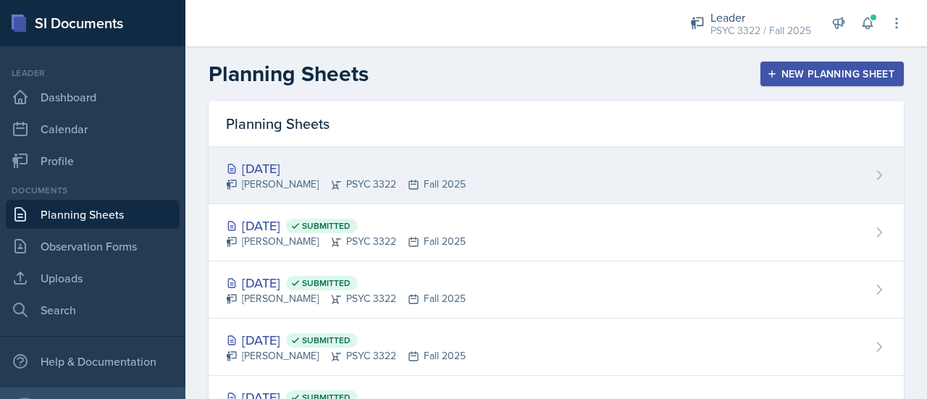
click at [326, 172] on div "[DATE]" at bounding box center [346, 169] width 240 height 20
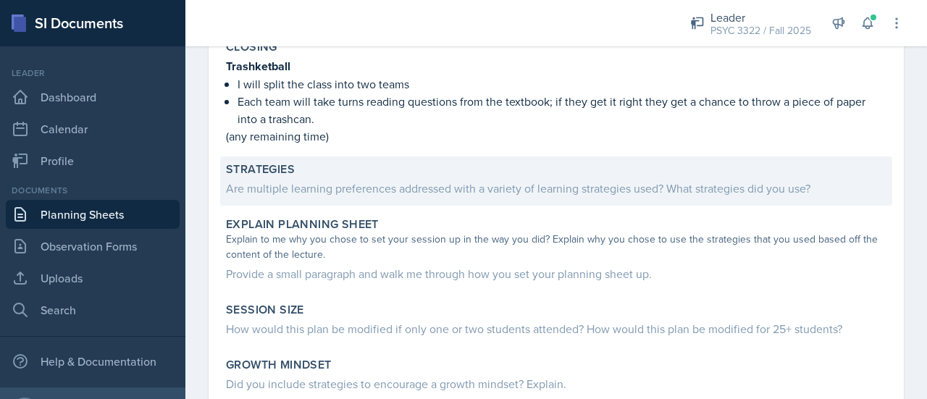
click at [430, 184] on div "Are multiple learning preferences addressed with a variety of learning strategi…" at bounding box center [556, 188] width 660 height 17
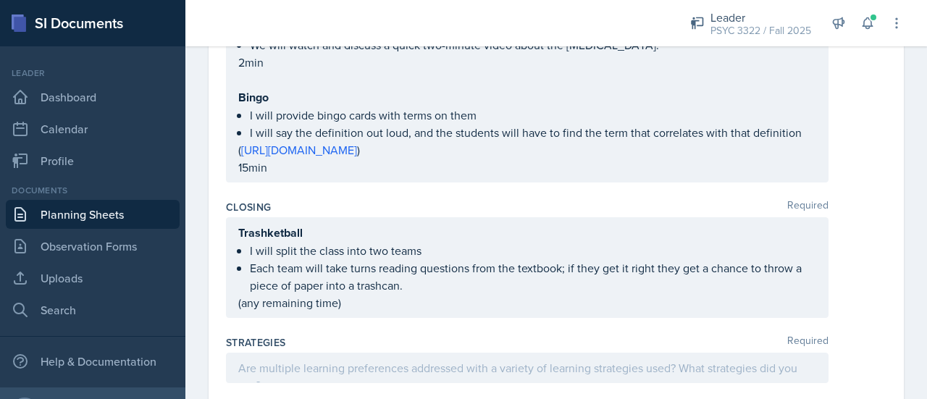
scroll to position [2269, 0]
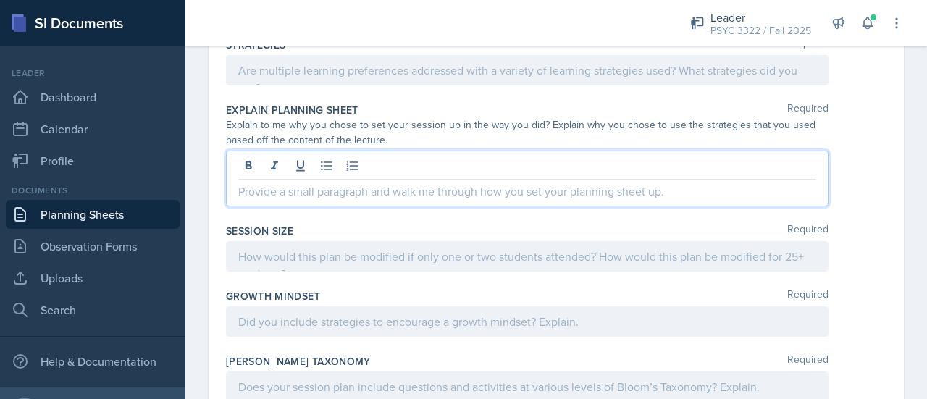
click at [419, 153] on div at bounding box center [527, 179] width 603 height 56
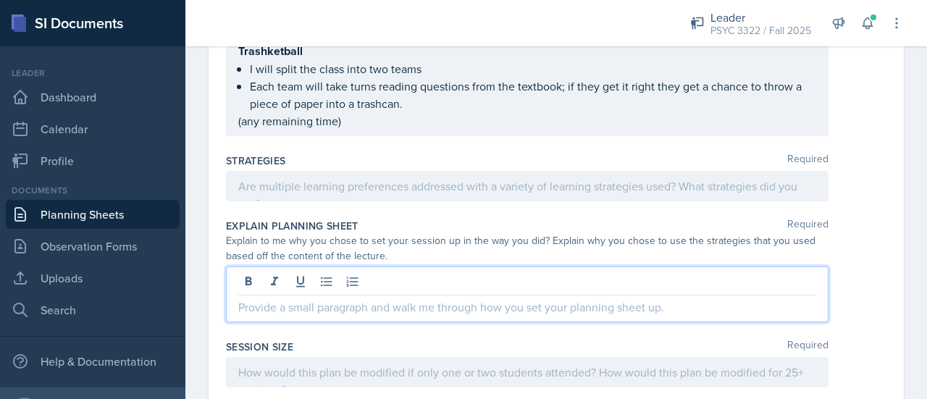
scroll to position [2178, 0]
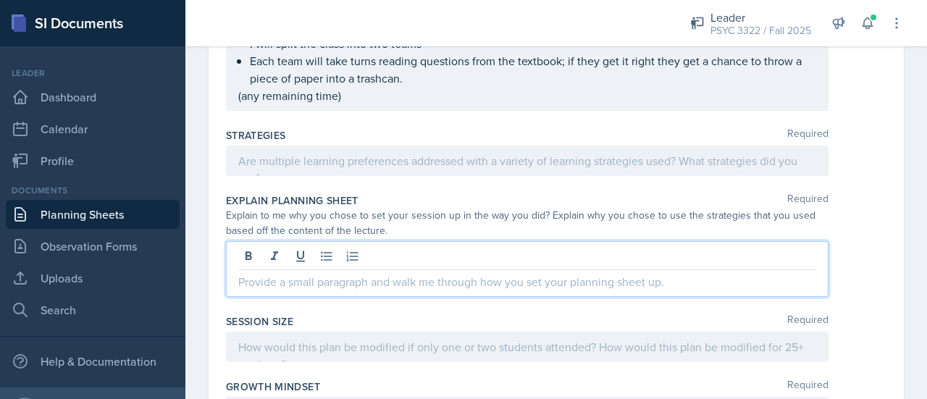
click at [417, 169] on p at bounding box center [527, 160] width 578 height 17
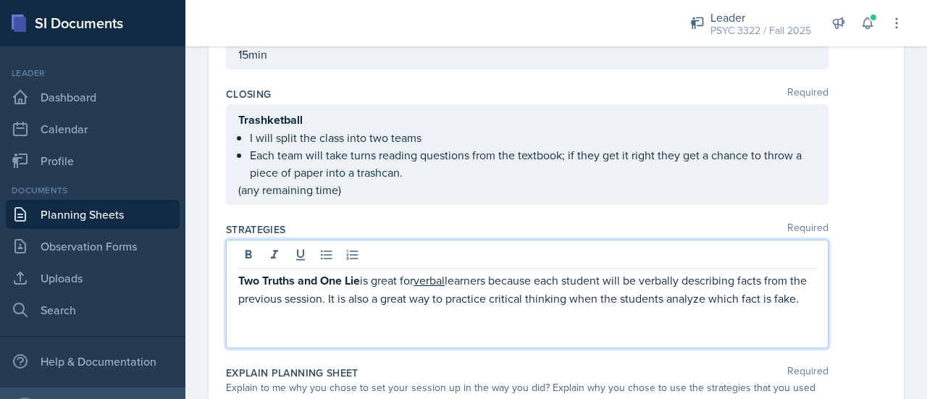
scroll to position [2086, 0]
click at [0, 0] on span "." at bounding box center [0, 0] width 0 height 0
type textarea "conquer"
click at [365, 348] on div "Two Truths and One Lie is great for verbal learners because each student will b…" at bounding box center [527, 292] width 603 height 109
click at [372, 341] on p "Divide and conquer is" at bounding box center [527, 332] width 578 height 18
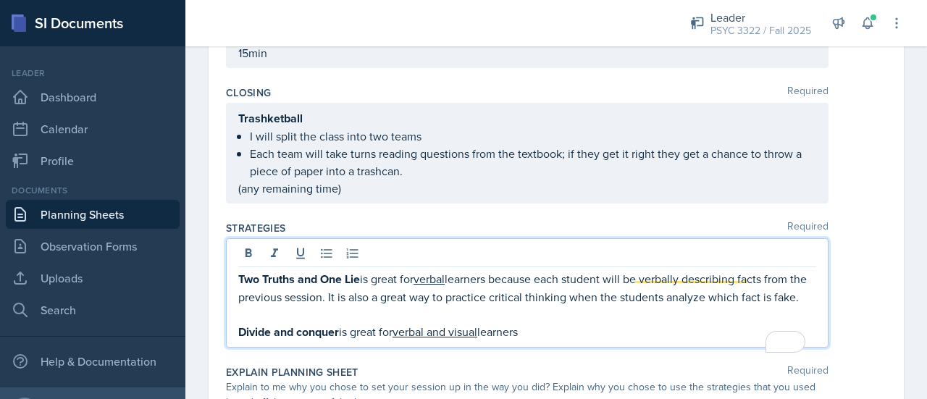
click at [0, 0] on qb-div "Add Punctuation learners ." at bounding box center [0, 0] width 0 height 0
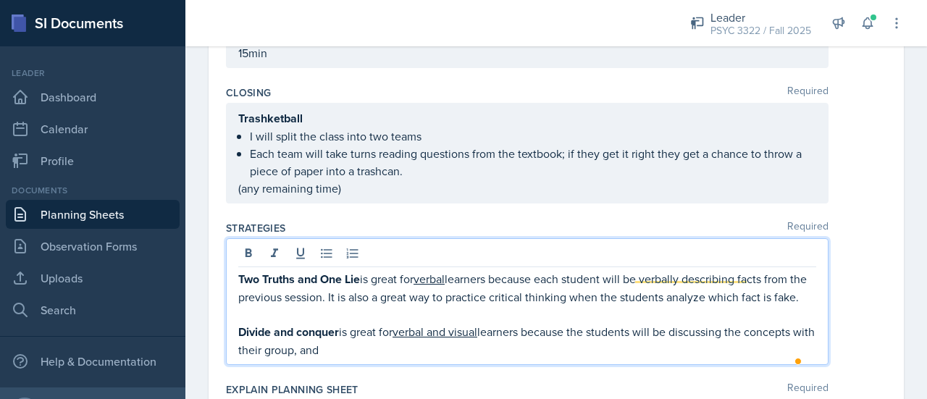
click at [487, 341] on p "Divide and conquer is great for verbal and visual learners because the students…" at bounding box center [527, 340] width 578 height 35
click at [435, 365] on div "Two Truths and One Lie is great for verbal learners because each student will b…" at bounding box center [527, 301] width 603 height 127
click at [439, 358] on p "Divide and conquer is great for verbal and auditory learners because the studen…" at bounding box center [527, 340] width 578 height 35
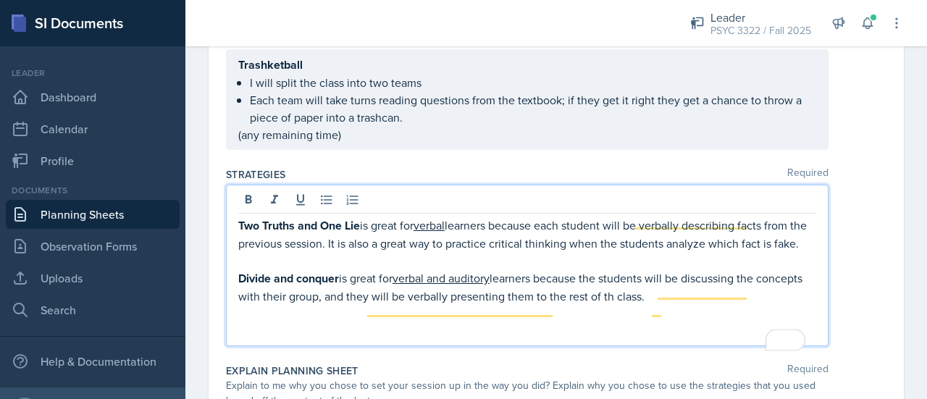
scroll to position [2142, 0]
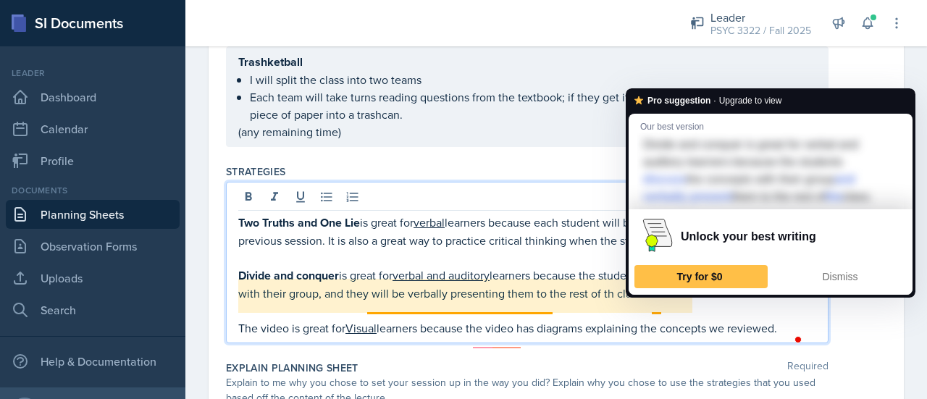
click at [660, 302] on p "Divide and conquer is great for verbal and auditory learners because the studen…" at bounding box center [527, 284] width 578 height 35
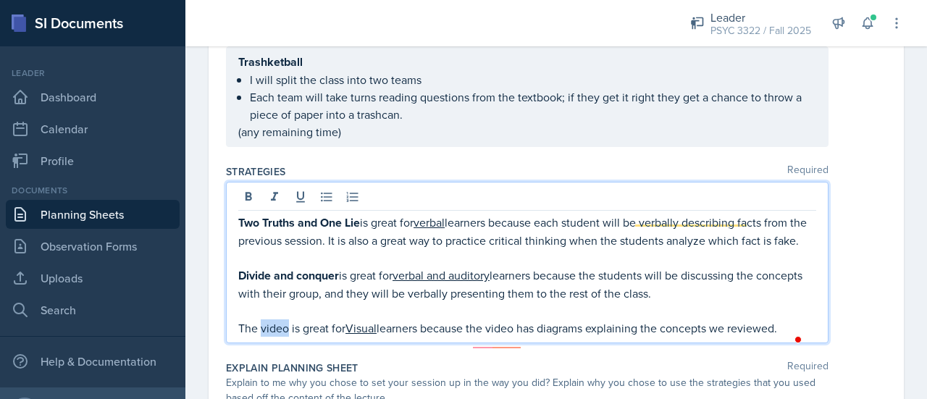
drag, startPoint x: 285, startPoint y: 341, endPoint x: 261, endPoint y: 340, distance: 24.7
click at [261, 337] on p "The video is great for Visual learners because the video has diagrams explainin…" at bounding box center [527, 327] width 578 height 17
click at [0, 0] on div "visual" at bounding box center [0, 0] width 0 height 0
click at [0, 0] on qb-div "Replace with the" at bounding box center [0, 0] width 0 height 0
click at [754, 337] on p "The video is great for visual learners because it has diagrams explaining the c…" at bounding box center [527, 328] width 578 height 18
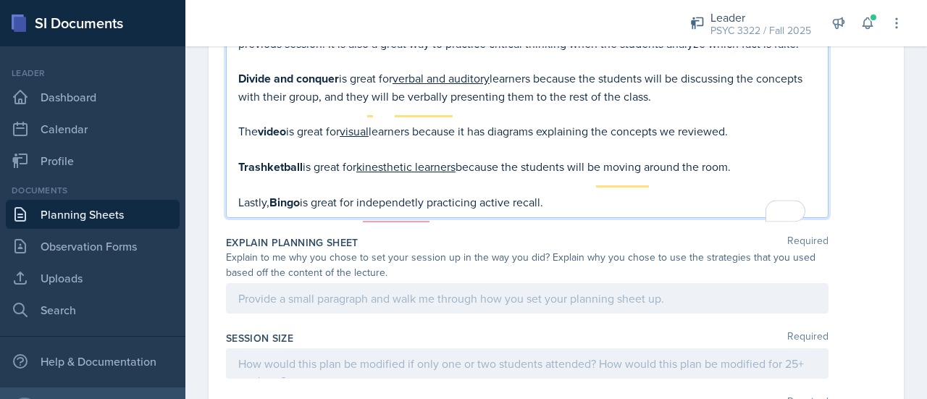
scroll to position [2348, 0]
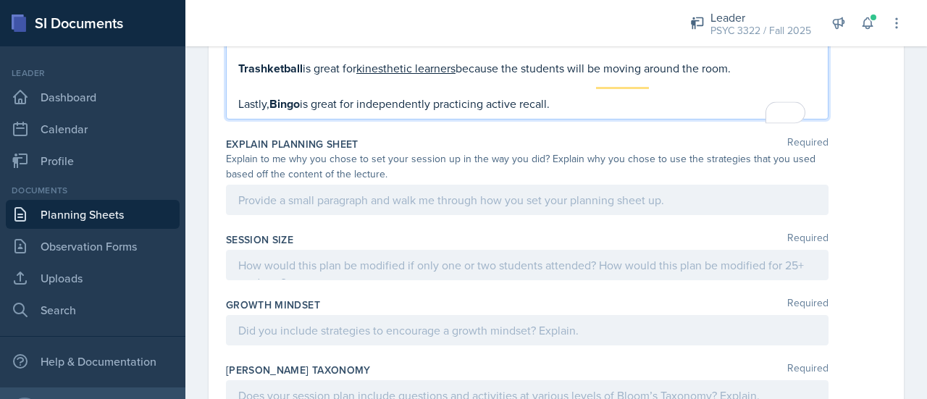
click at [417, 211] on div at bounding box center [527, 200] width 603 height 30
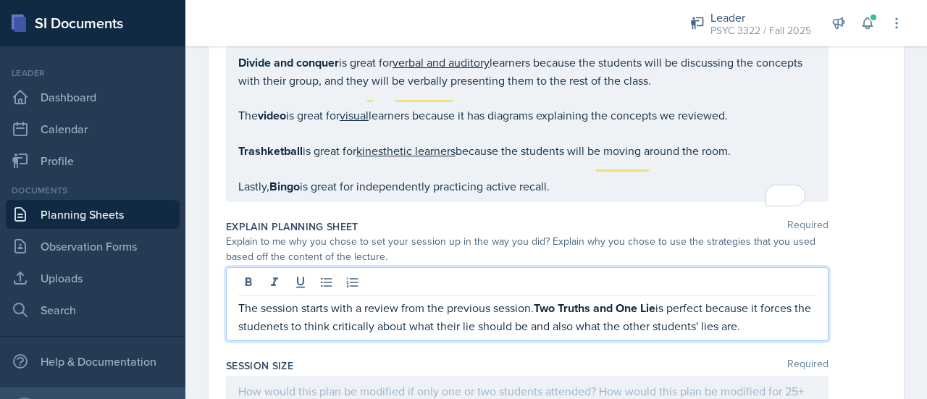
scroll to position [2329, 0]
click at [0, 0] on div "students" at bounding box center [0, 0] width 0 height 0
click at [709, 316] on p "The session starts with a review from the previous session. Two Truths and One …" at bounding box center [527, 317] width 578 height 35
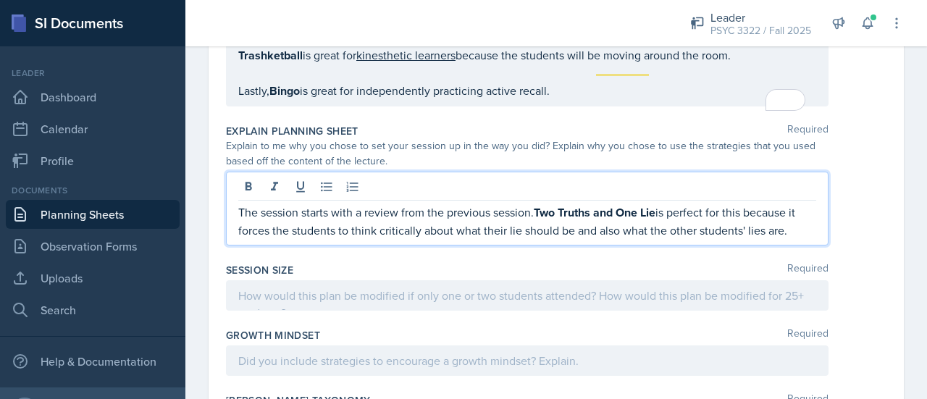
scroll to position [2426, 0]
click at [746, 230] on p "The session starts with a review from the previous session. Two Truths and One …" at bounding box center [527, 220] width 578 height 35
click at [740, 232] on p "The session starts with a review from the previous session. Two Truths and One …" at bounding box center [527, 220] width 578 height 35
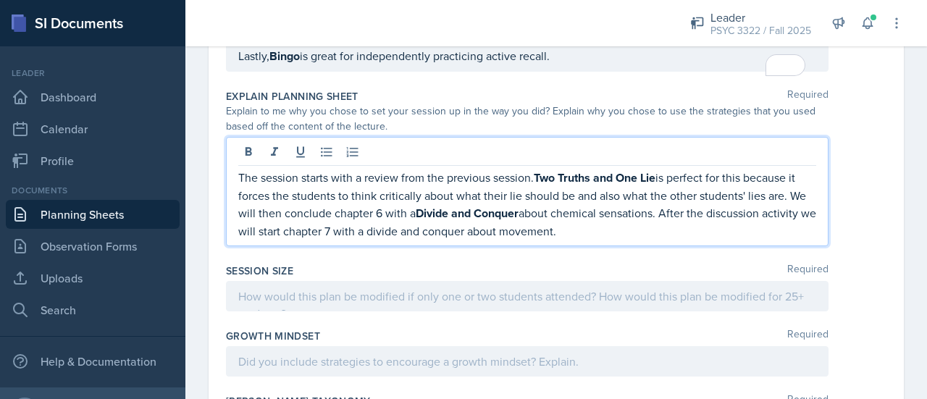
scroll to position [2475, 0]
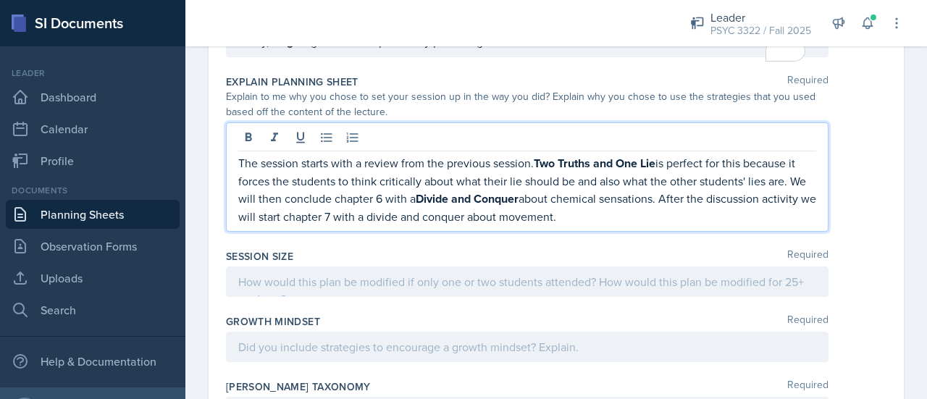
click at [0, 0] on span "Change the spacing" at bounding box center [0, 0] width 0 height 0
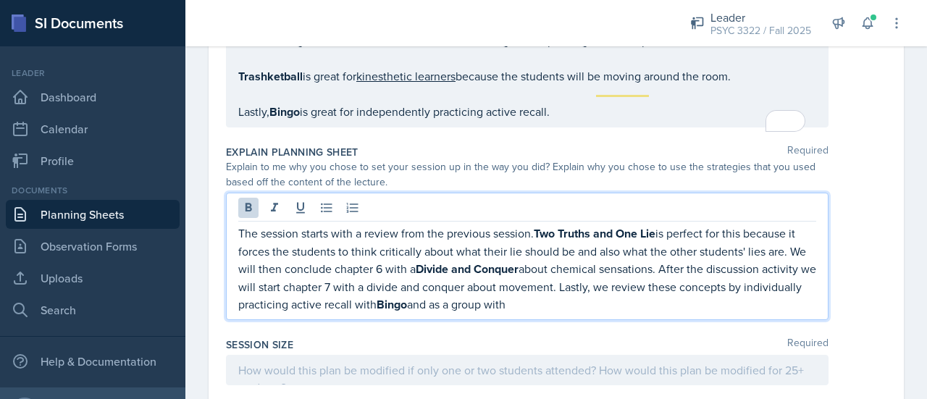
scroll to position [2405, 0]
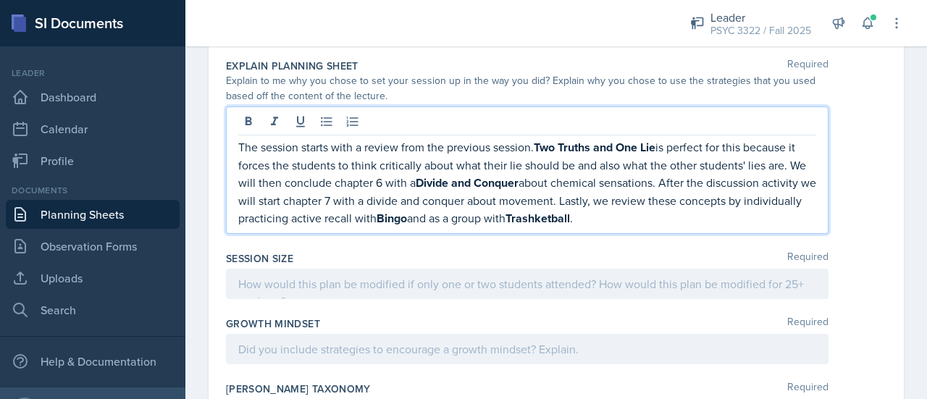
click at [537, 285] on div at bounding box center [527, 284] width 603 height 30
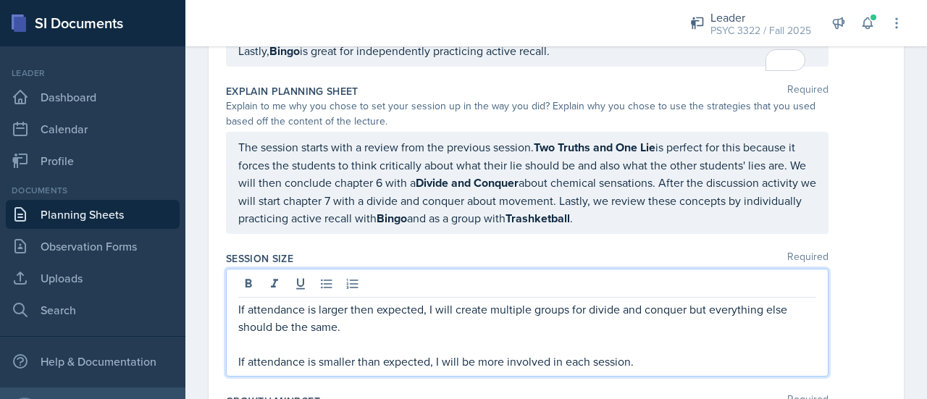
click at [0, 0] on qb-div "Add Punctuation conquer ," at bounding box center [0, 0] width 0 height 0
click at [0, 0] on div "than" at bounding box center [0, 0] width 0 height 0
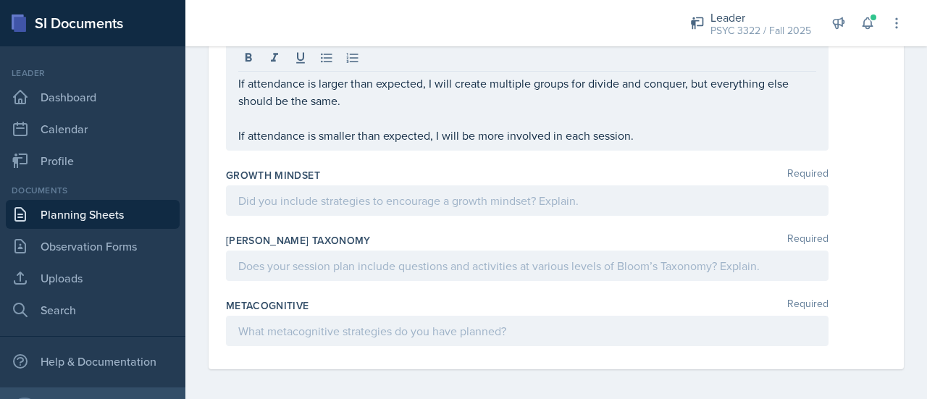
click at [395, 238] on div "Bloom's Taxonomy Required" at bounding box center [556, 259] width 660 height 65
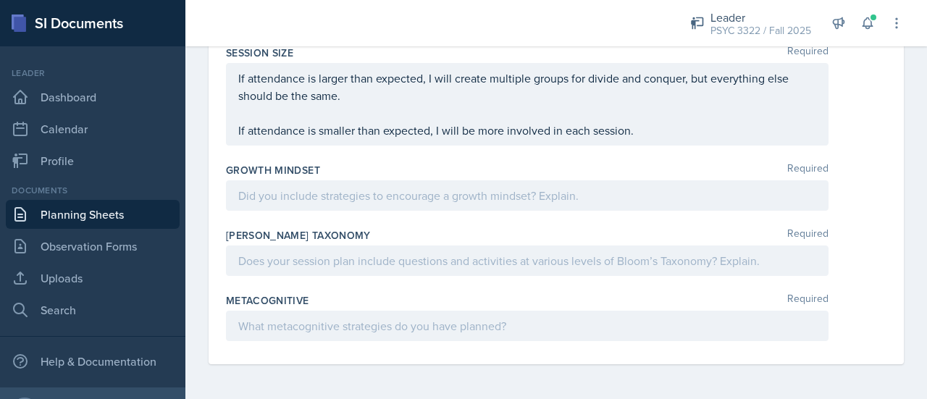
scroll to position [2691, 0]
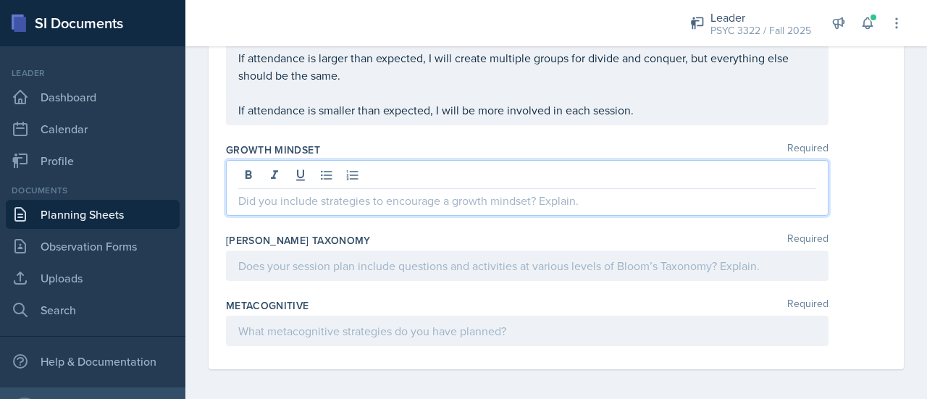
click at [437, 189] on div at bounding box center [527, 188] width 603 height 56
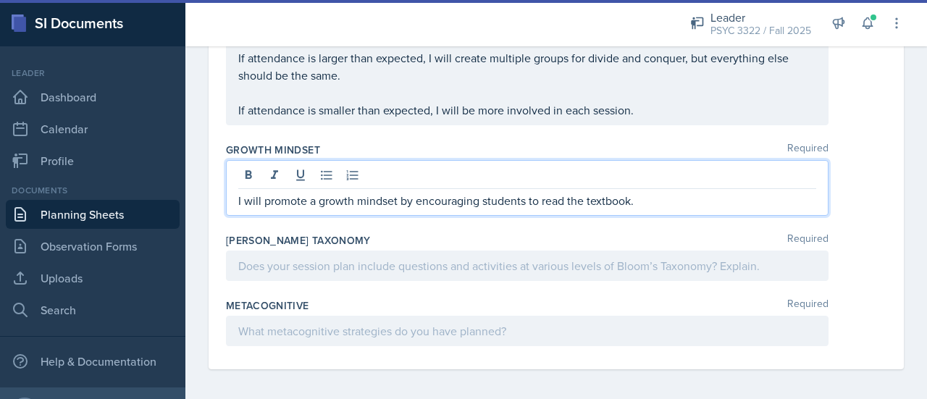
click at [480, 209] on p "I will promote a growth mindset by encouraging students to read the textbook." at bounding box center [527, 200] width 578 height 17
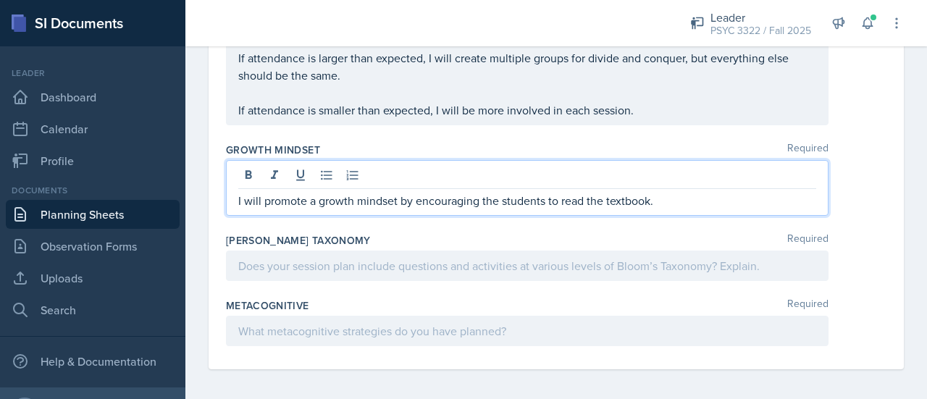
click at [687, 204] on p "I will promote a growth mindset by encouraging the students to read the textboo…" at bounding box center [527, 200] width 578 height 17
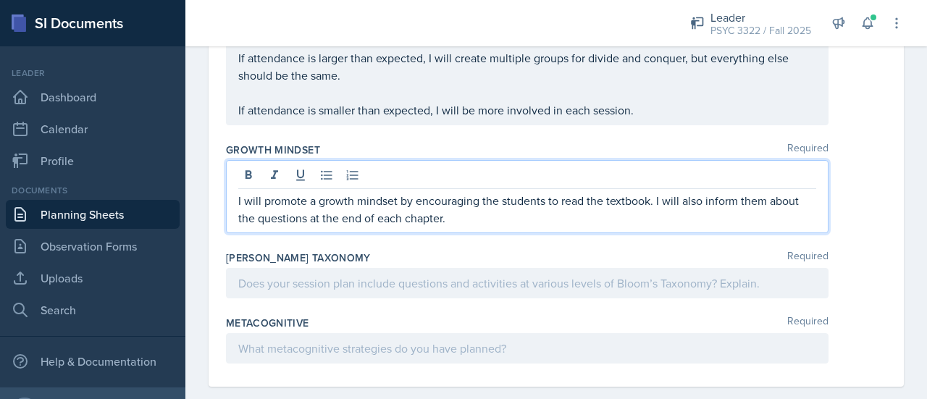
scroll to position [2721, 0]
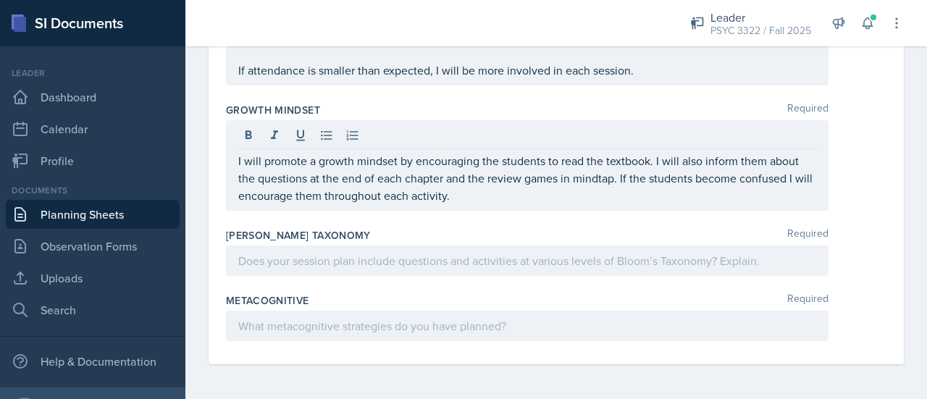
click at [506, 274] on div at bounding box center [527, 261] width 603 height 30
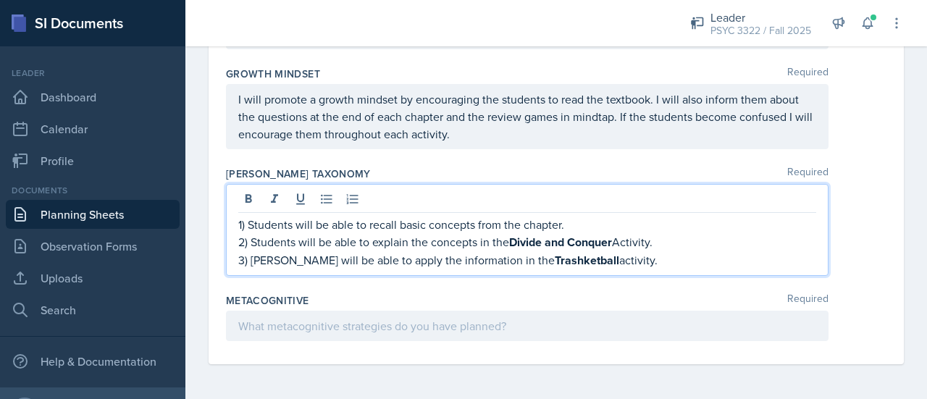
scroll to position [2772, 0]
click at [0, 0] on qb-div "Replace with MindTap." at bounding box center [0, 0] width 0 height 0
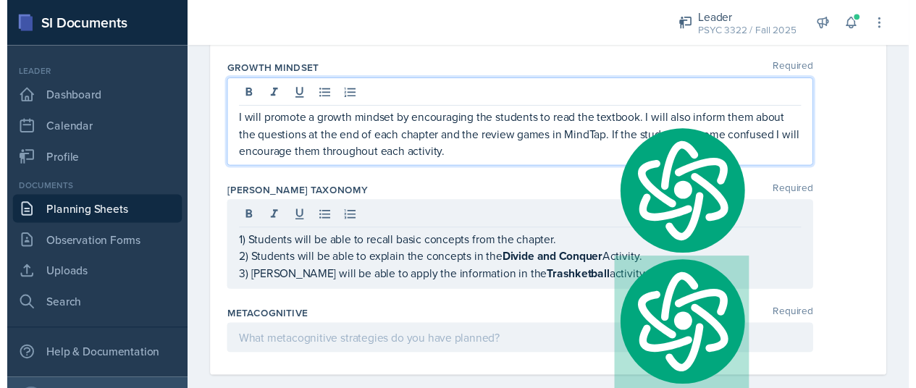
scroll to position [2797, 0]
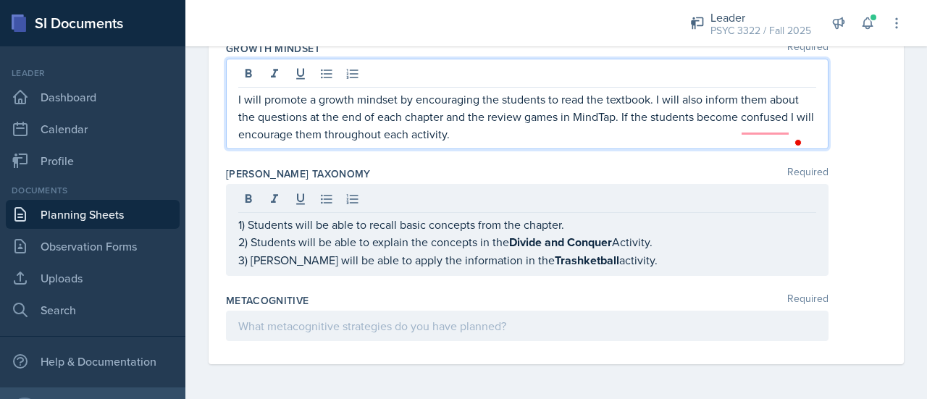
click at [0, 0] on qb-div "Add a comma confused ," at bounding box center [0, 0] width 0 height 0
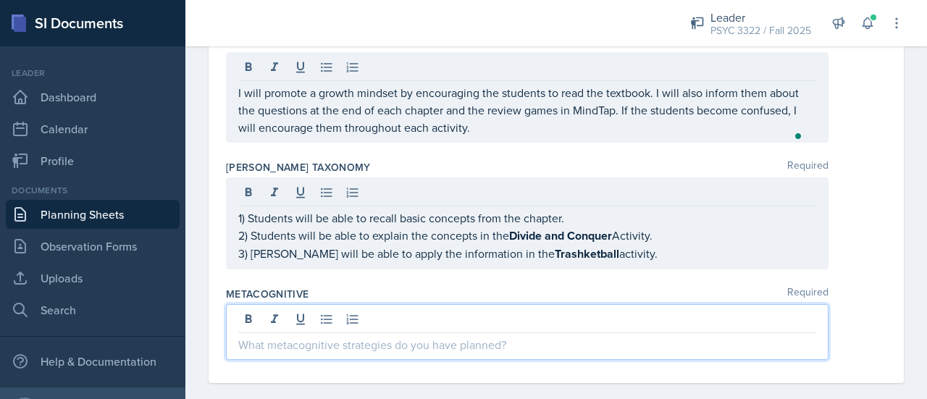
click at [397, 336] on p at bounding box center [527, 344] width 578 height 17
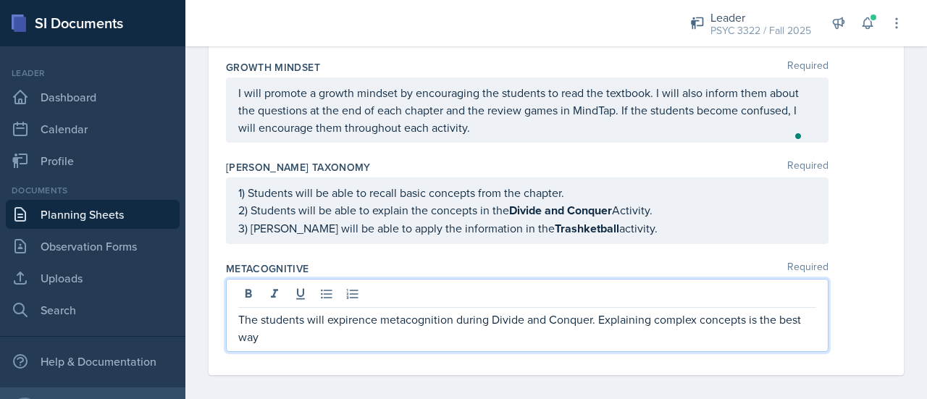
click at [0, 0] on span "Correct the spelling error" at bounding box center [0, 0] width 0 height 0
click at [343, 337] on p "The students will experience metacognition during Divide and Conquer. Explainin…" at bounding box center [527, 328] width 578 height 35
click at [0, 0] on div "way ." at bounding box center [0, 0] width 0 height 0
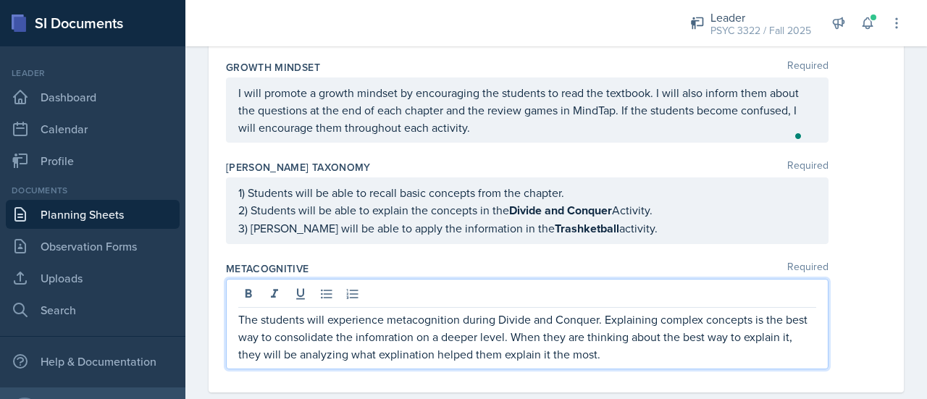
click at [0, 0] on span "information" at bounding box center [0, 0] width 0 height 0
click at [0, 0] on span "explanation" at bounding box center [0, 0] width 0 height 0
click at [639, 363] on p "The students will experience metacognition during Divide and Conquer. Explainin…" at bounding box center [527, 337] width 578 height 52
click at [0, 0] on span "most." at bounding box center [0, 0] width 0 height 0
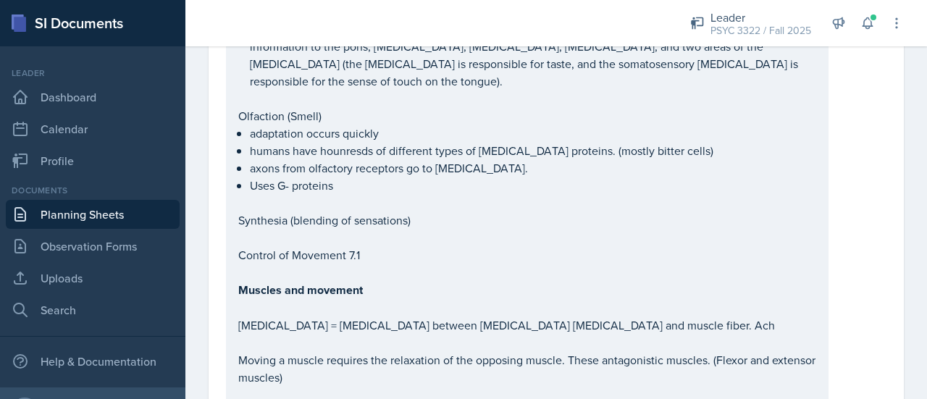
scroll to position [0, 0]
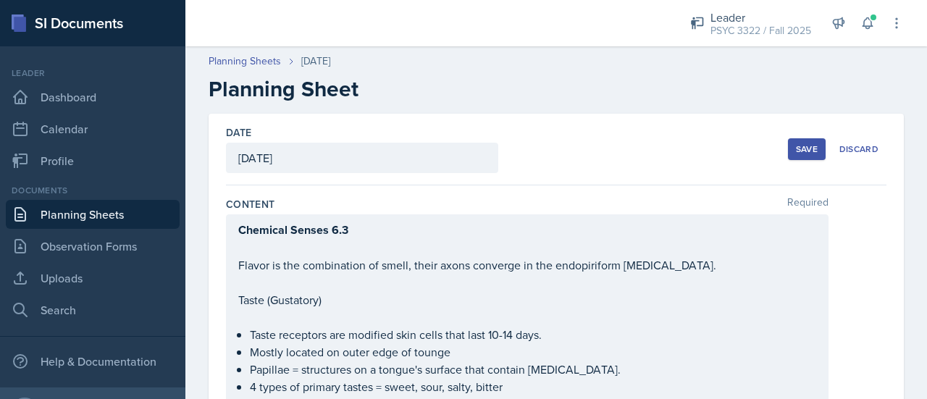
click at [795, 159] on button "Save" at bounding box center [807, 149] width 38 height 22
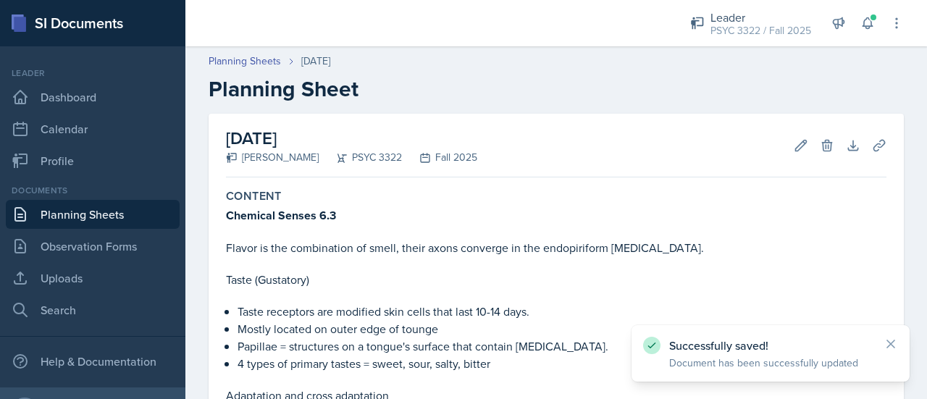
click at [129, 211] on link "Planning Sheets" at bounding box center [93, 214] width 174 height 29
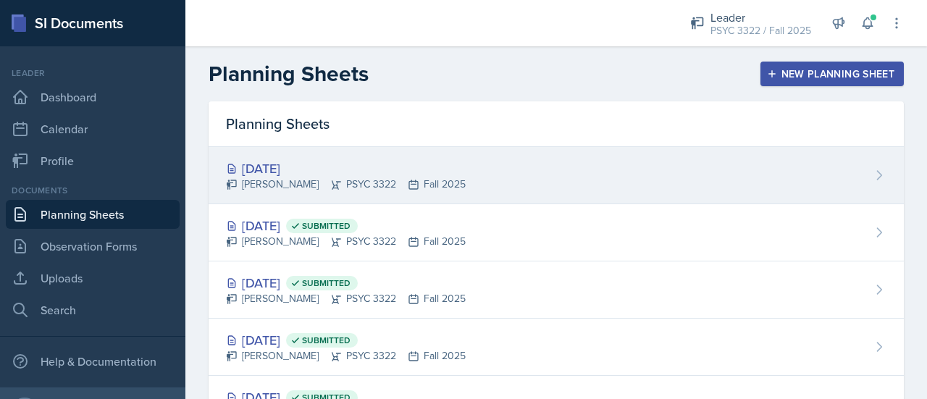
click at [271, 179] on div "Troy Broome PSYC 3322 Fall 2025" at bounding box center [346, 184] width 240 height 15
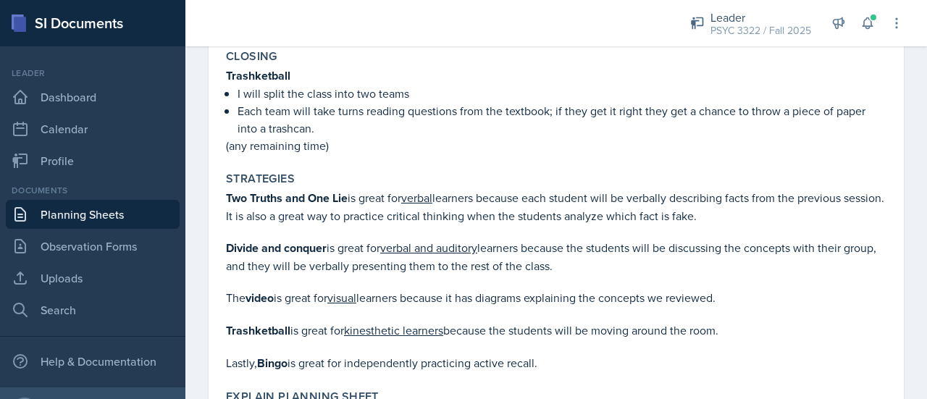
scroll to position [2548, 0]
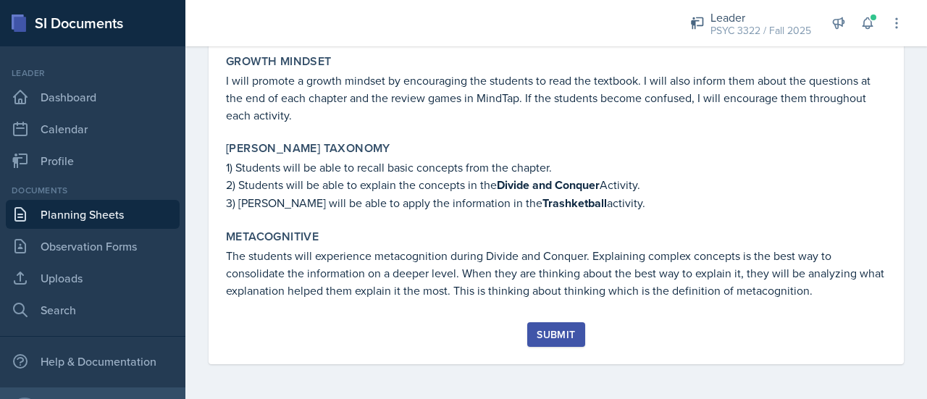
click at [554, 351] on div "Submit" at bounding box center [556, 343] width 660 height 42
click at [553, 344] on button "Submit" at bounding box center [555, 334] width 57 height 25
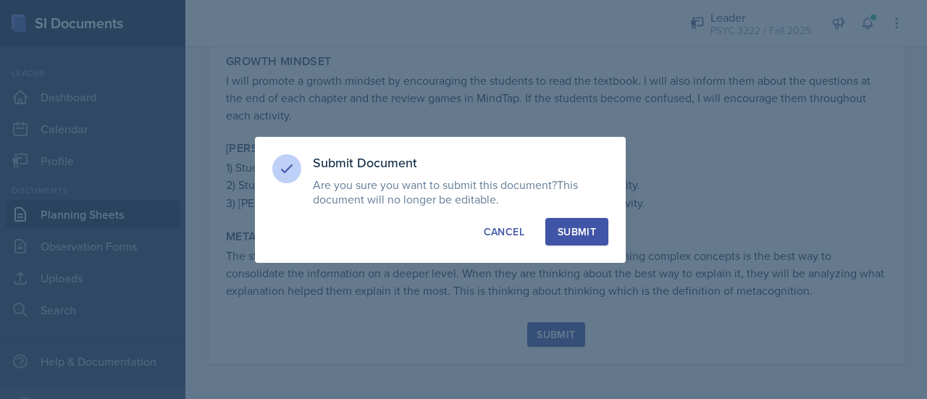
click at [568, 250] on div "Submit Document Are you sure you want to submit this document? This document wi…" at bounding box center [440, 200] width 371 height 126
click at [582, 239] on button "Submit" at bounding box center [576, 232] width 63 height 28
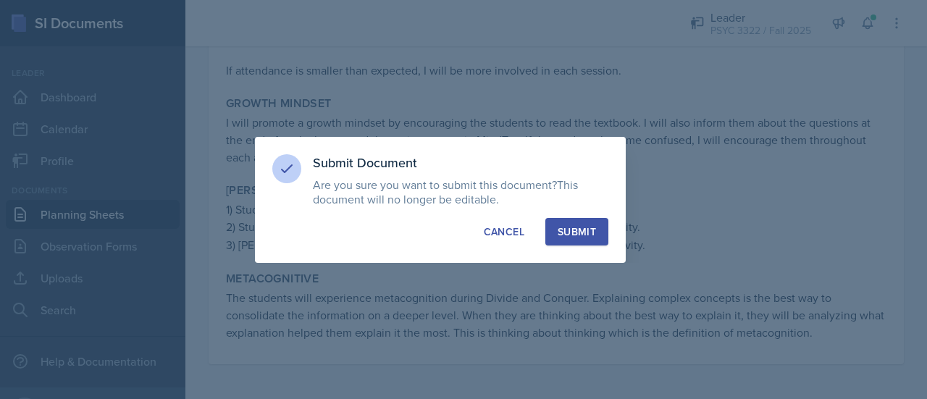
scroll to position [2506, 0]
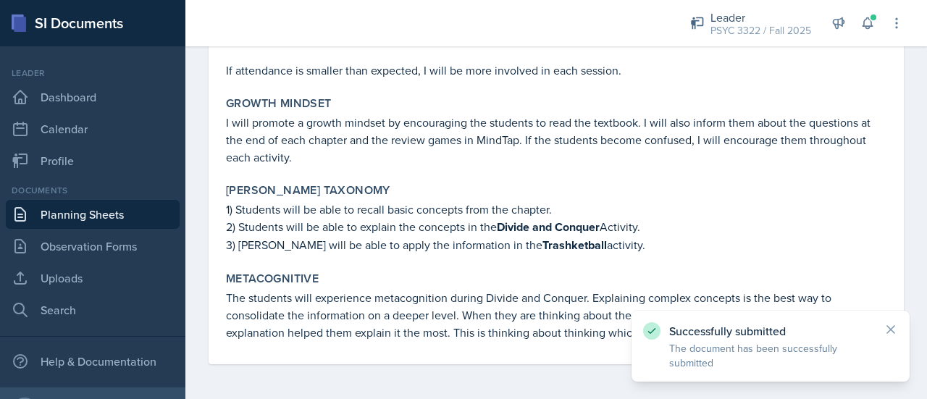
click at [588, 248] on p "3) Studens will be able to apply the information in the Trashketball activity." at bounding box center [556, 245] width 660 height 18
